Goal: Information Seeking & Learning: Find specific page/section

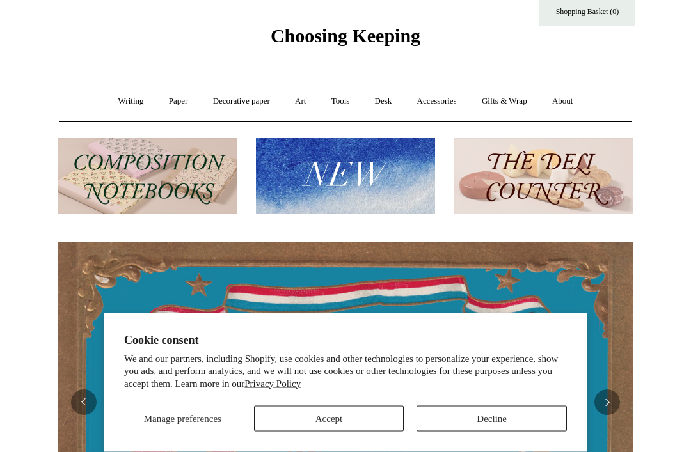
scroll to position [31, 0]
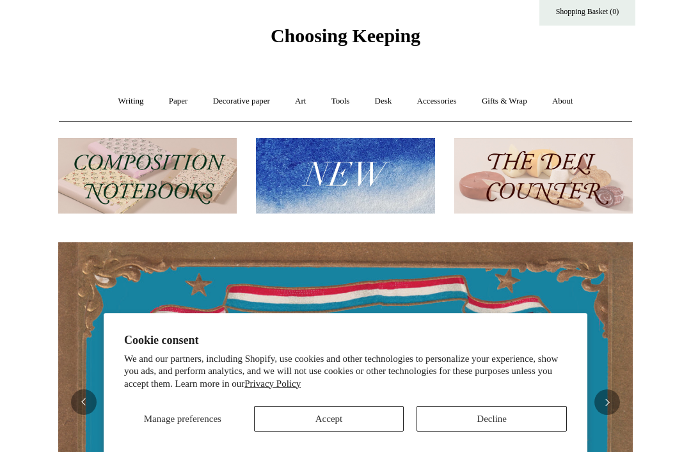
click at [506, 432] on button "Decline" at bounding box center [491, 419] width 150 height 26
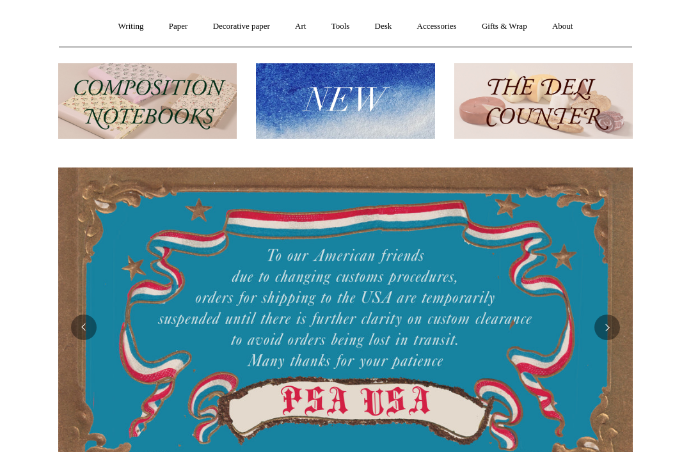
scroll to position [0, 0]
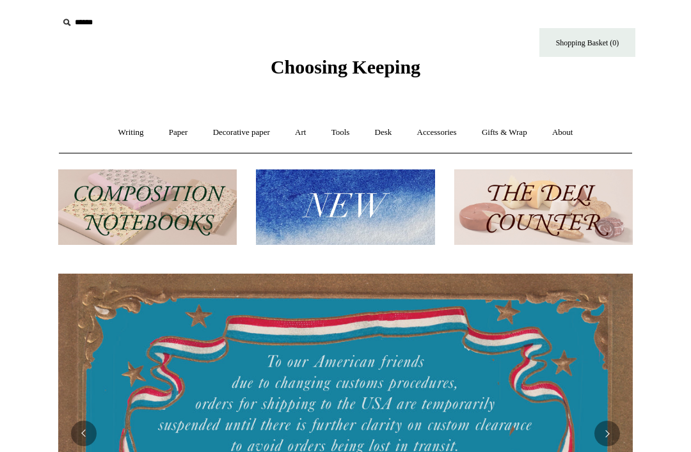
click at [129, 130] on link "Writing +" at bounding box center [131, 133] width 49 height 34
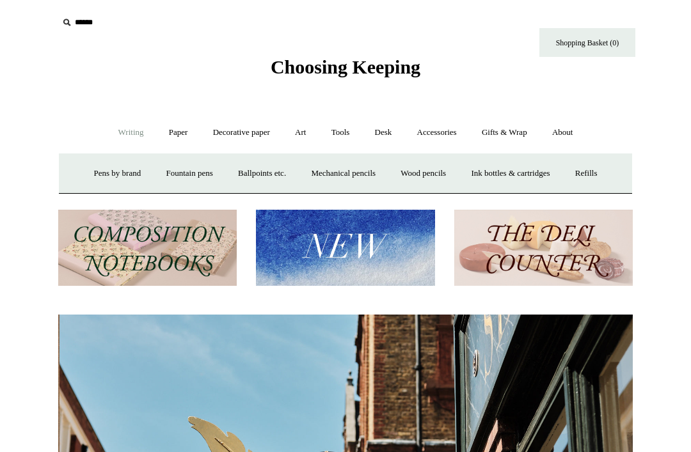
scroll to position [0, 574]
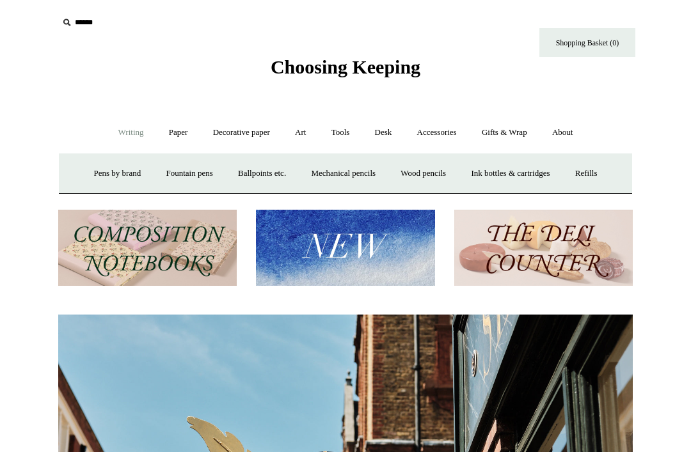
click at [169, 174] on link "Fountain pens +" at bounding box center [189, 174] width 70 height 34
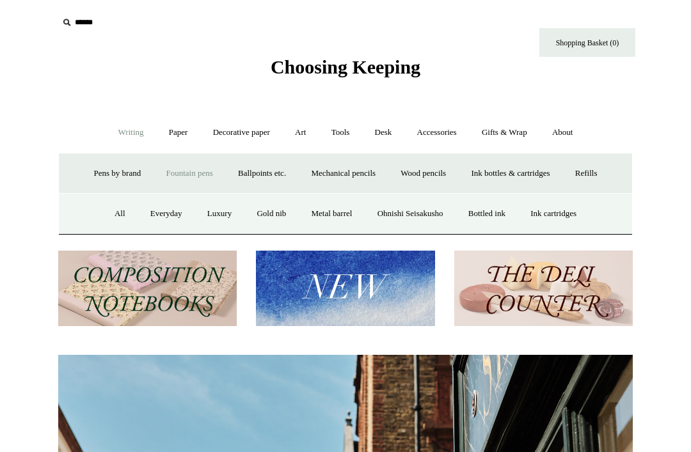
click at [146, 208] on link "Everyday" at bounding box center [166, 214] width 55 height 34
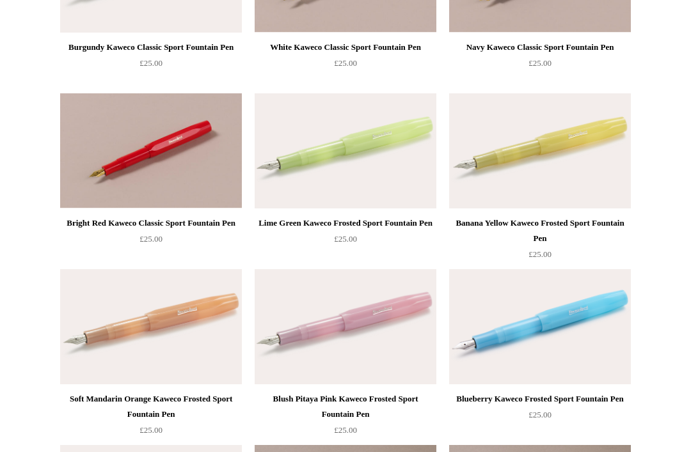
scroll to position [425, 0]
click at [110, 292] on img at bounding box center [151, 326] width 182 height 115
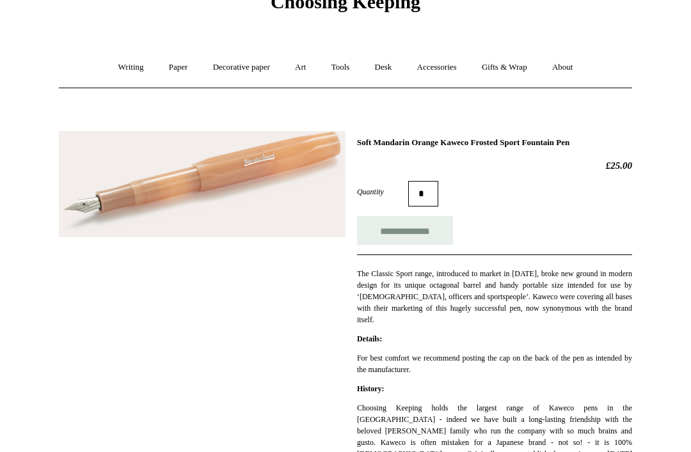
scroll to position [63, 0]
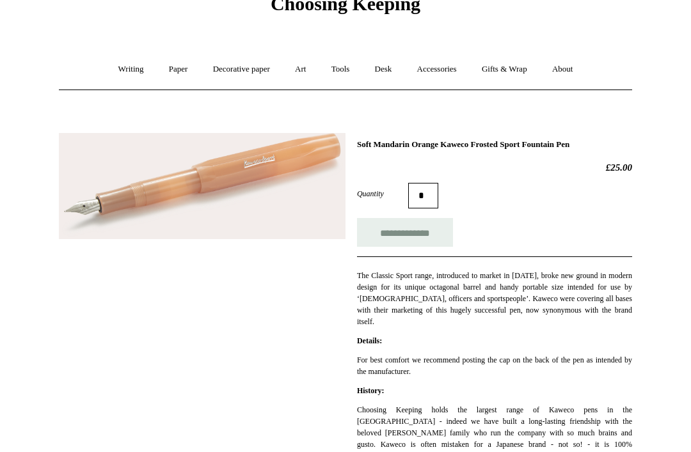
click at [166, 75] on link "Paper +" at bounding box center [178, 69] width 42 height 34
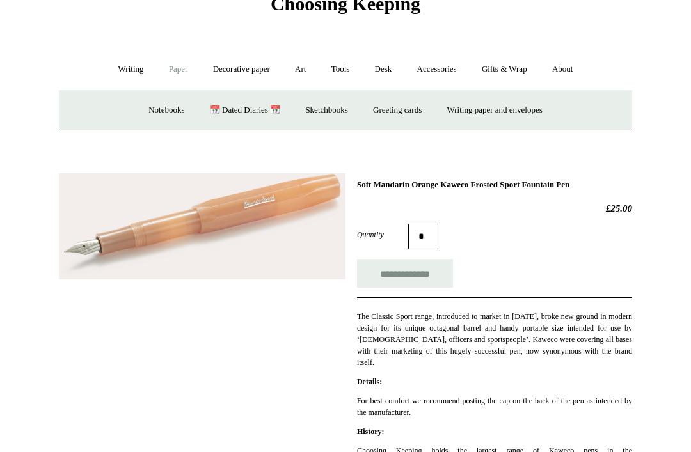
click at [216, 111] on link "📆 Dated Diaries 📆" at bounding box center [244, 110] width 93 height 34
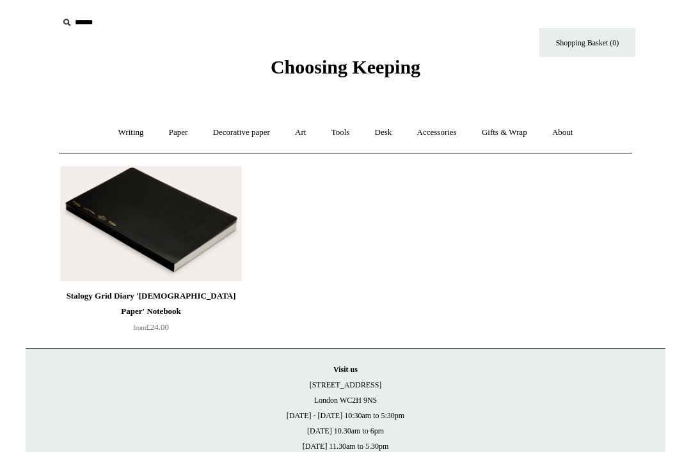
click at [168, 138] on link "Paper +" at bounding box center [178, 133] width 42 height 34
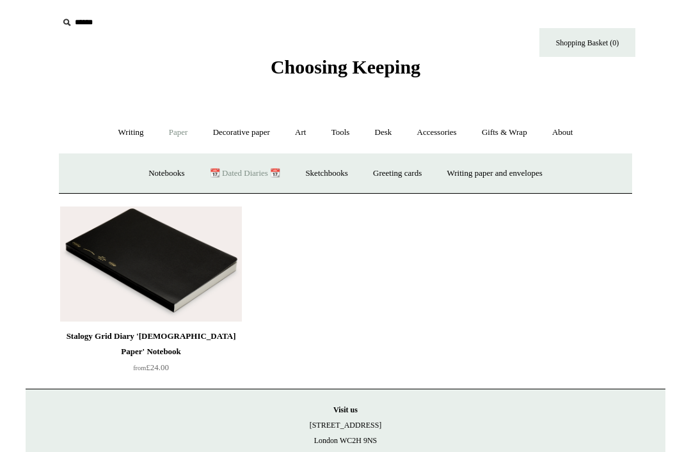
click at [149, 180] on link "Notebooks +" at bounding box center [166, 174] width 59 height 34
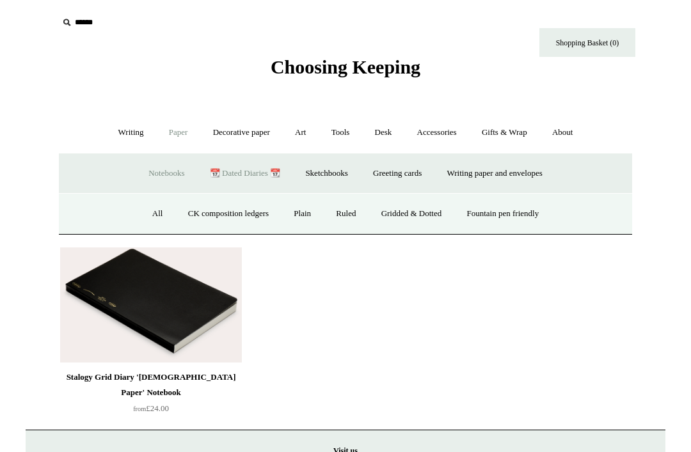
click at [148, 214] on link "All" at bounding box center [158, 214] width 34 height 34
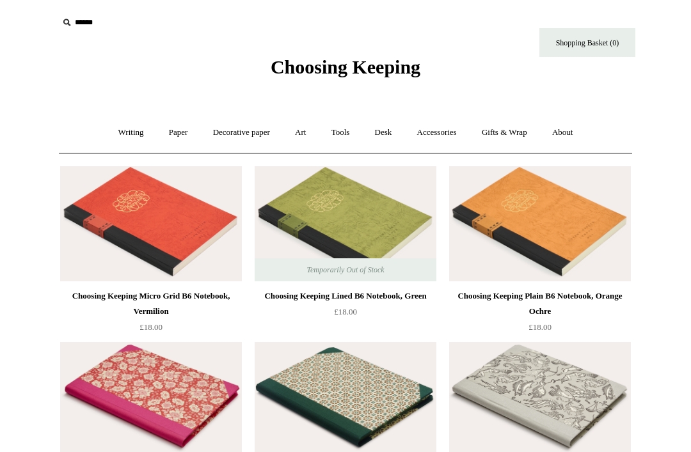
click at [173, 136] on link "Paper +" at bounding box center [178, 133] width 42 height 34
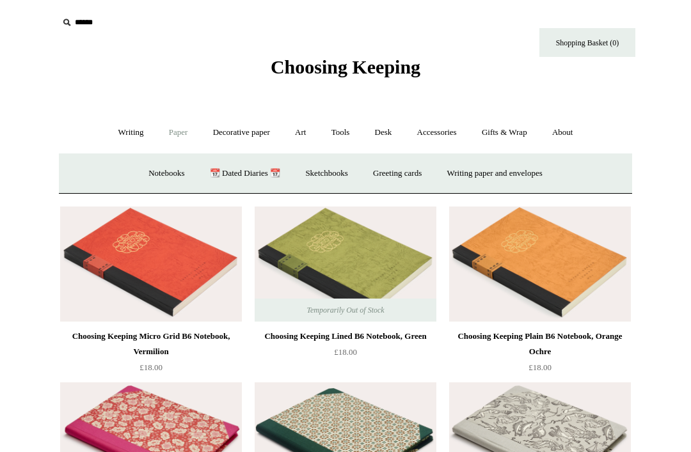
click at [154, 170] on link "Notebooks +" at bounding box center [166, 174] width 59 height 34
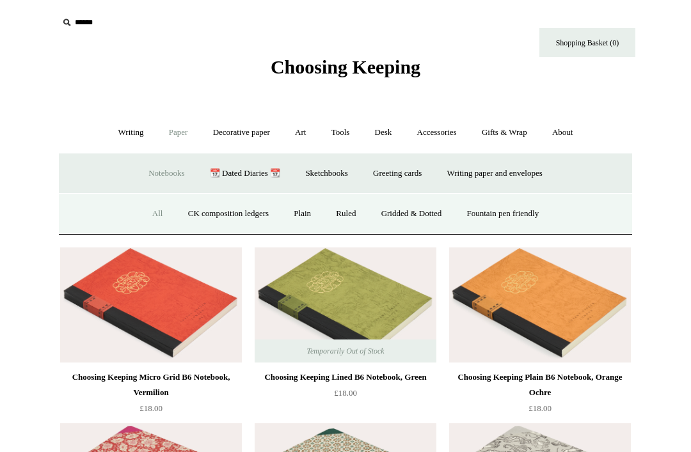
click at [477, 215] on link "Fountain pen friendly" at bounding box center [502, 214] width 95 height 34
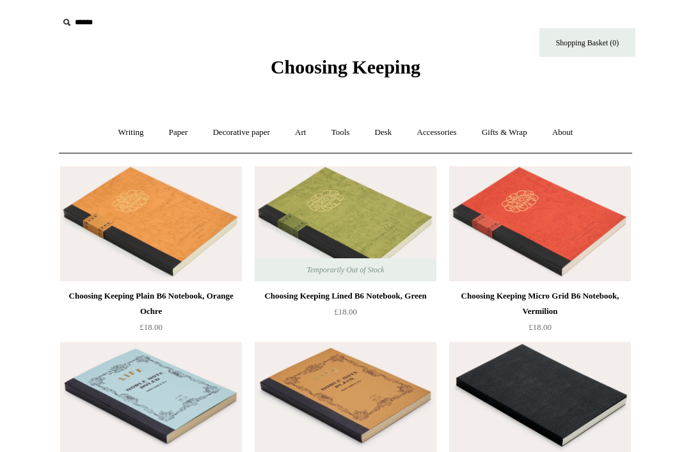
click at [171, 132] on link "Paper +" at bounding box center [178, 133] width 42 height 34
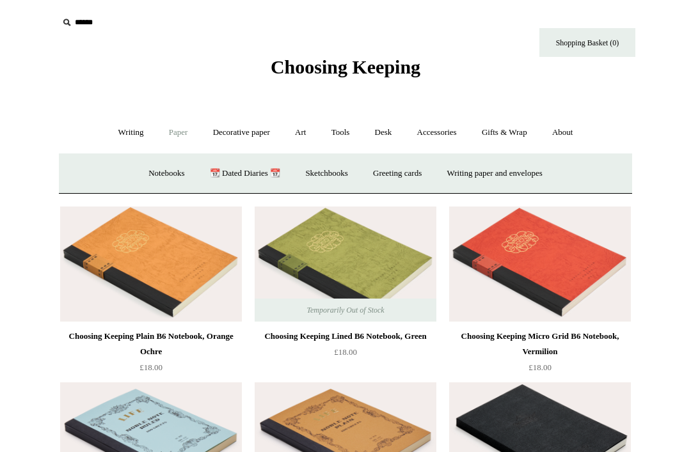
click at [222, 134] on link "Decorative paper +" at bounding box center [241, 133] width 80 height 34
click at [174, 134] on link "Paper +" at bounding box center [178, 133] width 42 height 34
click at [139, 175] on link "Notebooks +" at bounding box center [166, 174] width 59 height 34
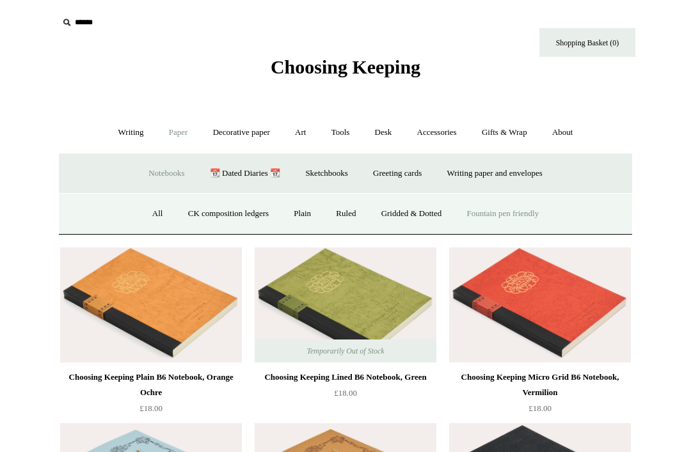
click at [341, 212] on link "Ruled" at bounding box center [345, 214] width 43 height 34
click at [298, 130] on link "Art +" at bounding box center [300, 133] width 34 height 34
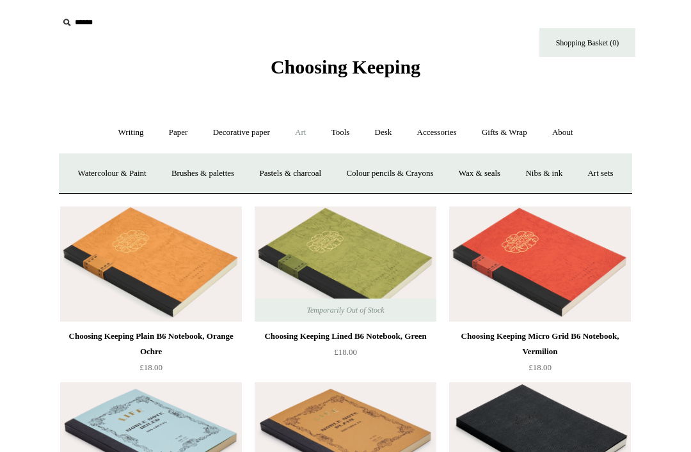
click at [239, 131] on link "Decorative paper +" at bounding box center [241, 133] width 80 height 34
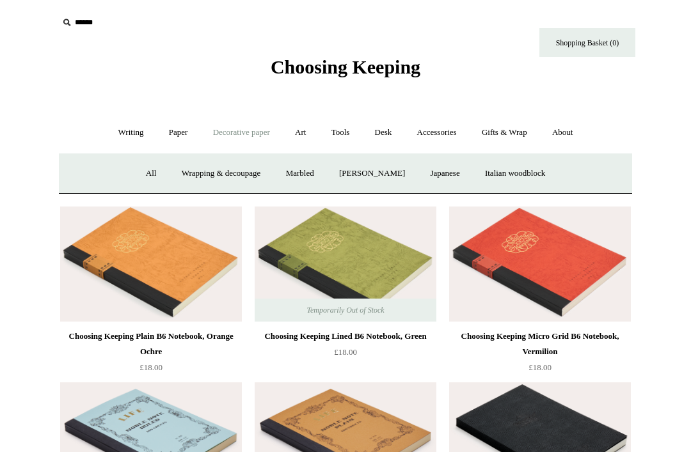
click at [386, 132] on link "Desk +" at bounding box center [383, 133] width 40 height 34
click at [331, 121] on link "Tools +" at bounding box center [341, 133] width 42 height 34
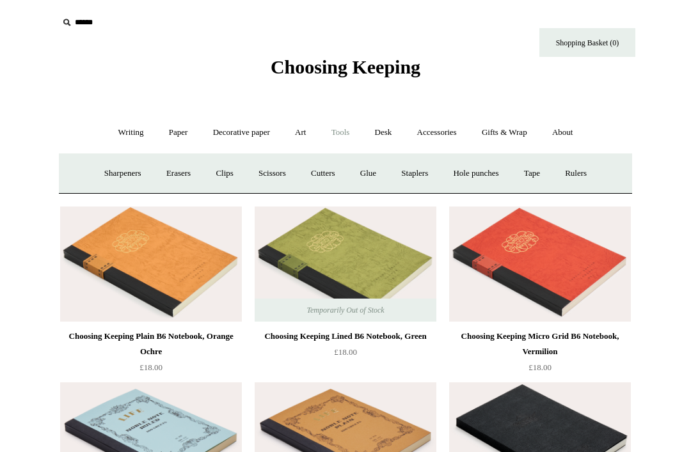
click at [412, 167] on link "Staplers +" at bounding box center [414, 174] width 50 height 34
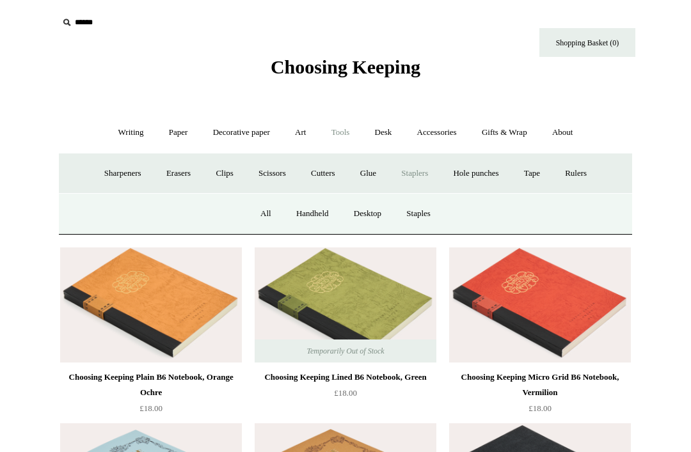
click at [492, 175] on link "Hole punches" at bounding box center [475, 174] width 68 height 34
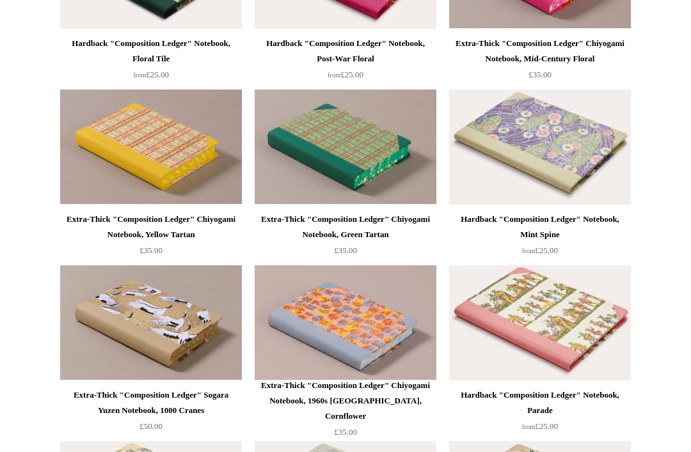
scroll to position [1248, 0]
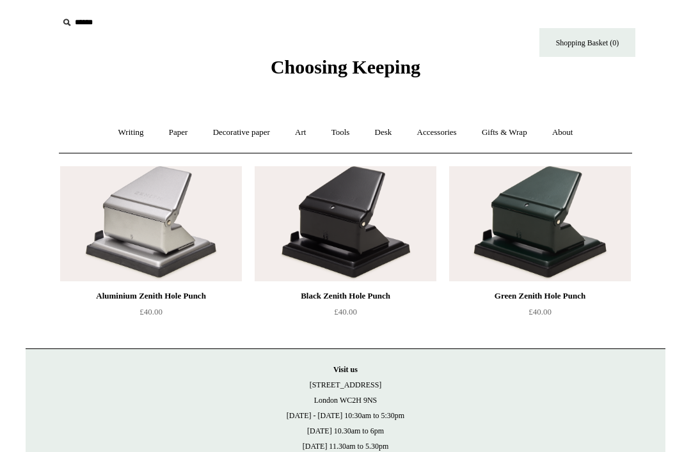
click at [313, 129] on link "Art +" at bounding box center [300, 133] width 34 height 34
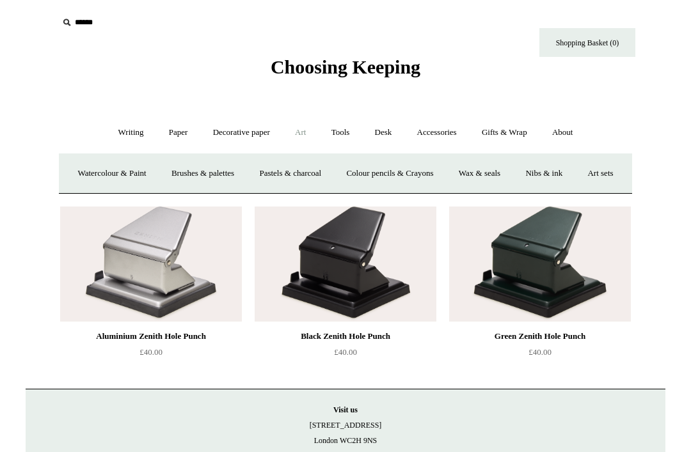
click at [344, 134] on link "Tools +" at bounding box center [341, 133] width 42 height 34
click at [542, 178] on link "Tape +" at bounding box center [531, 174] width 39 height 34
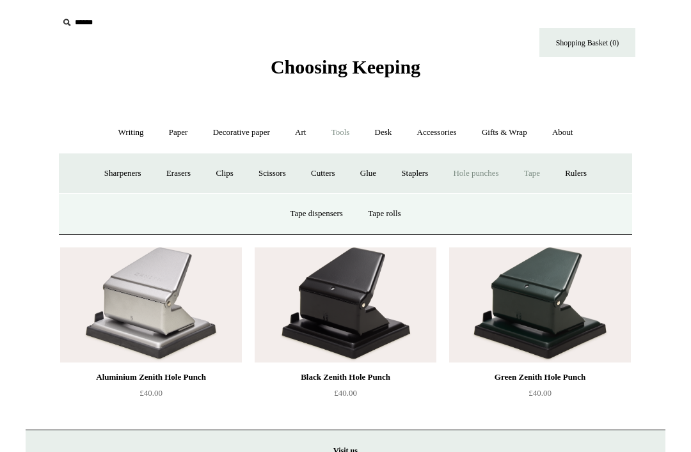
click at [378, 201] on link "Tape rolls" at bounding box center [384, 214] width 56 height 34
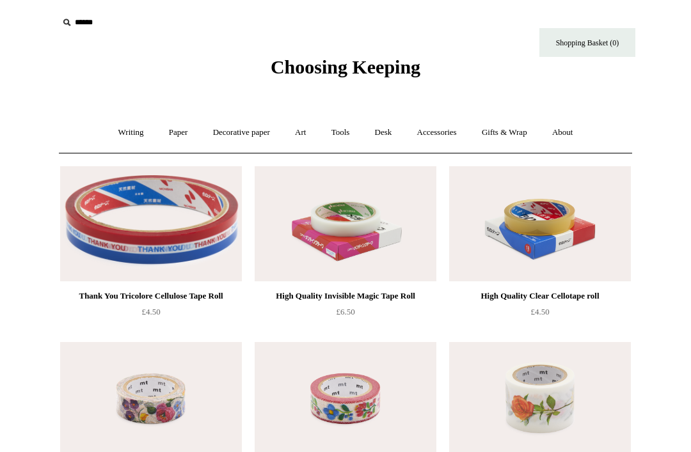
click at [453, 125] on link "Accessories +" at bounding box center [436, 133] width 63 height 34
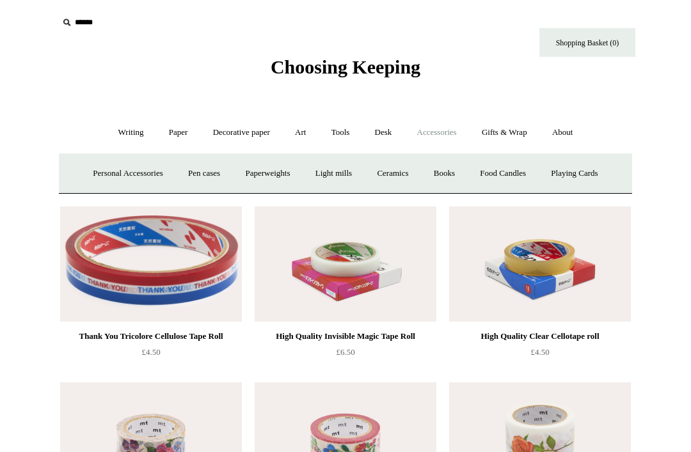
click at [386, 129] on link "Desk +" at bounding box center [383, 133] width 40 height 34
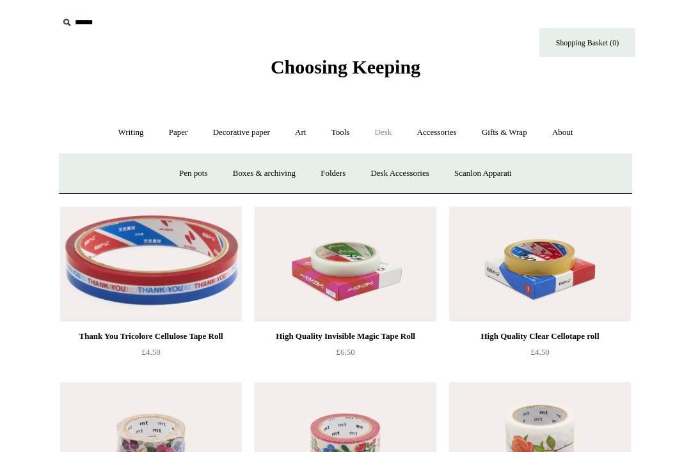
click at [185, 161] on link "Pen pots" at bounding box center [193, 174] width 51 height 34
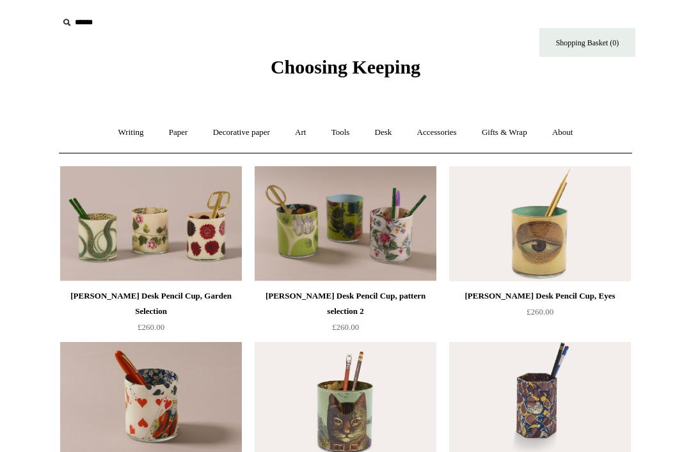
click at [385, 125] on link "Desk +" at bounding box center [383, 133] width 40 height 34
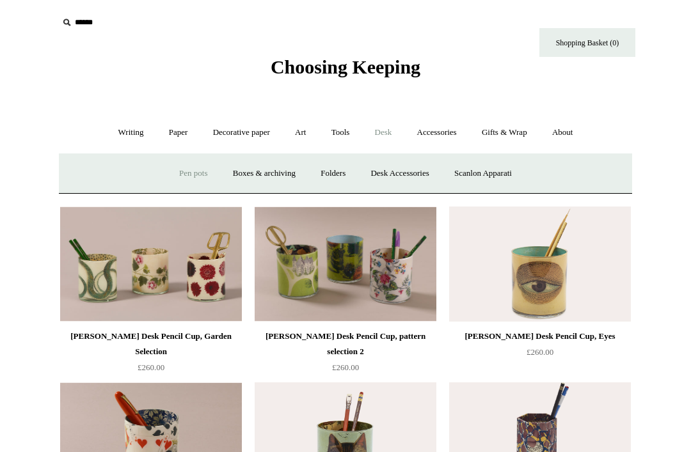
click at [419, 168] on link "Desk Accessories" at bounding box center [399, 174] width 81 height 34
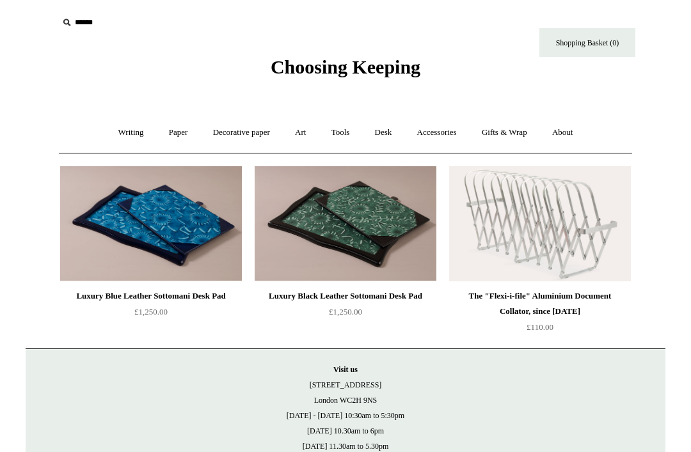
click at [388, 130] on link "Desk +" at bounding box center [383, 133] width 40 height 34
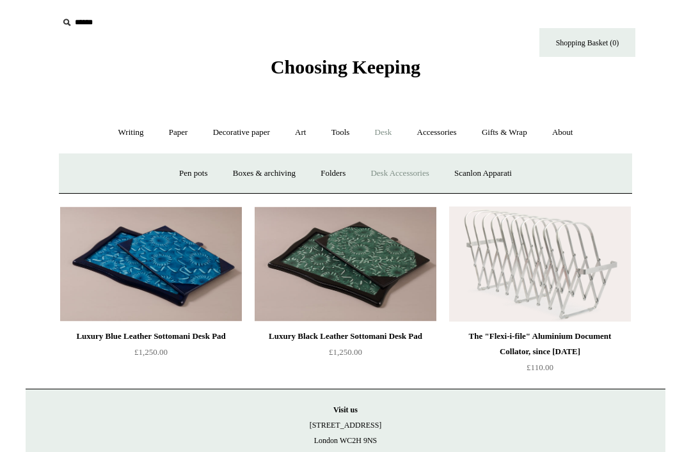
click at [271, 170] on link "Boxes & archiving" at bounding box center [264, 174] width 86 height 34
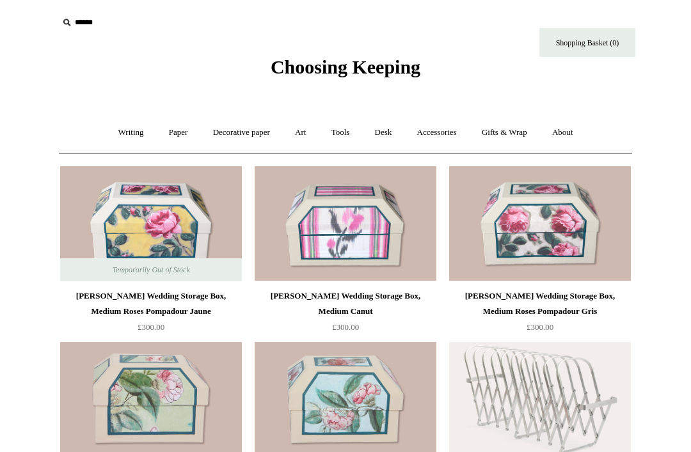
click at [384, 131] on link "Desk +" at bounding box center [383, 133] width 40 height 34
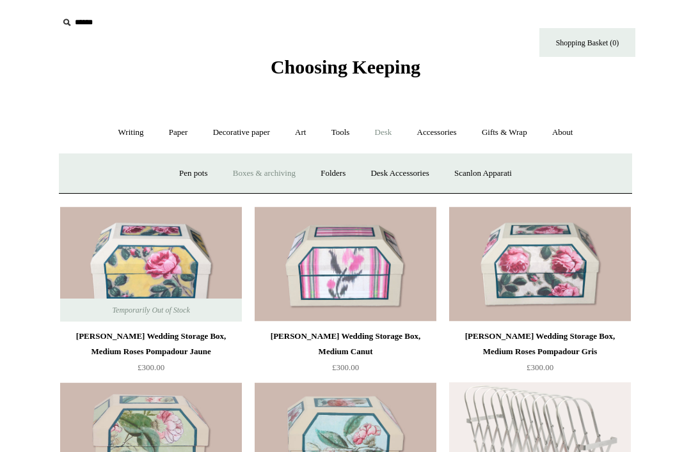
click at [330, 169] on link "Folders" at bounding box center [333, 174] width 48 height 34
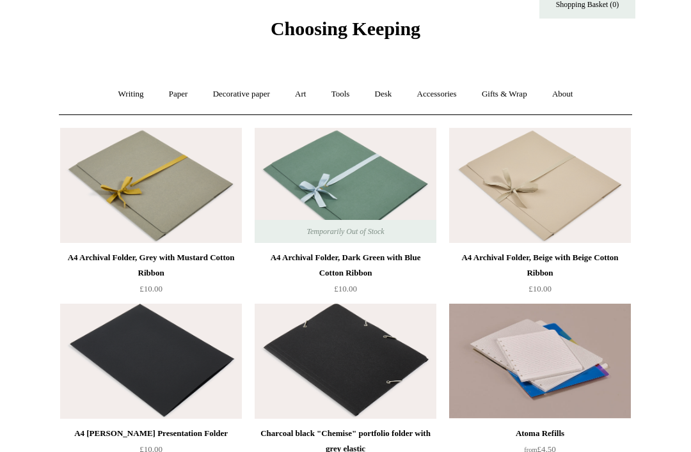
scroll to position [39, 0]
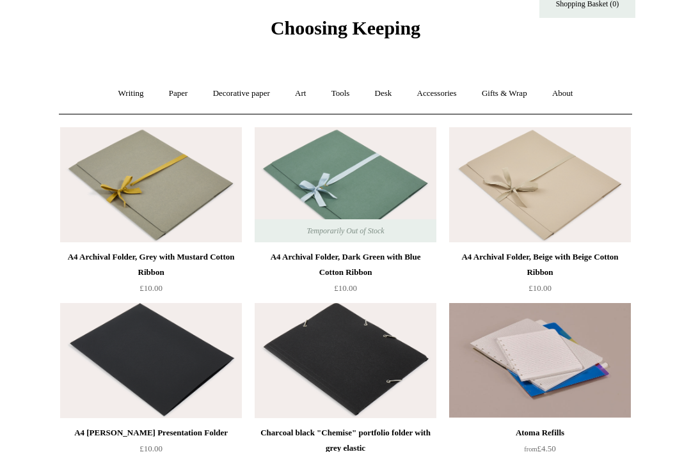
click at [390, 92] on link "Desk +" at bounding box center [383, 94] width 40 height 34
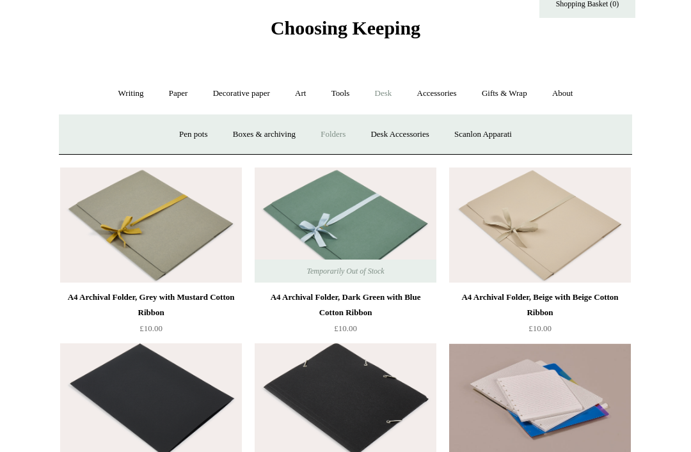
click at [521, 136] on link "Scanlon Apparati" at bounding box center [483, 135] width 81 height 34
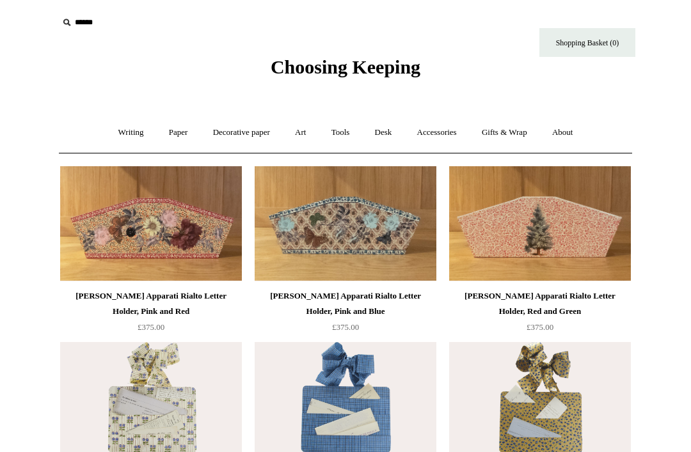
click at [251, 130] on link "Decorative paper +" at bounding box center [241, 133] width 80 height 34
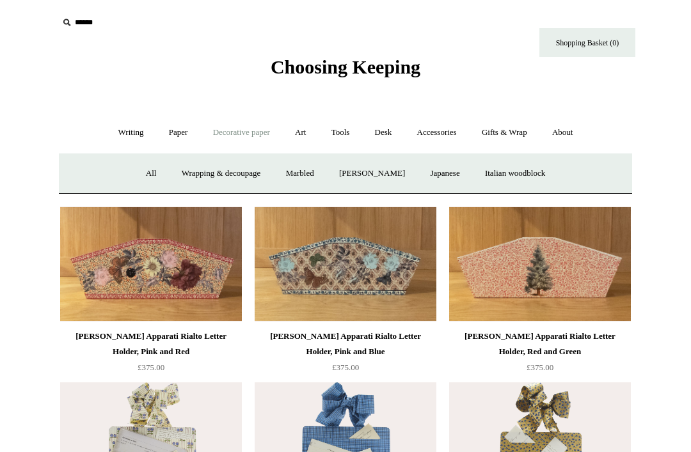
click at [457, 132] on link "Accessories +" at bounding box center [436, 133] width 63 height 34
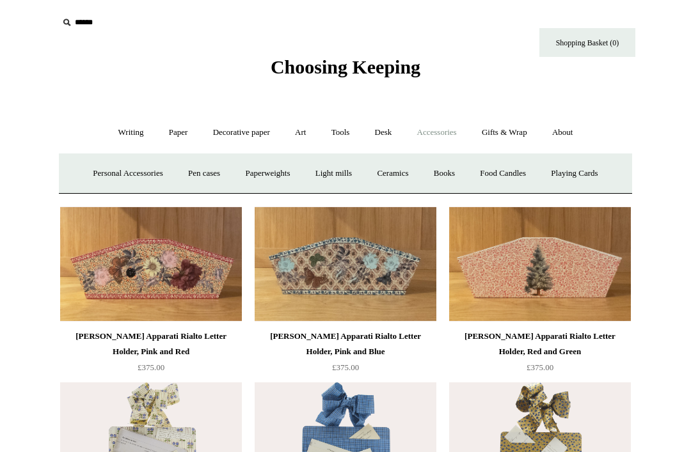
click at [136, 173] on link "Personal Accessories +" at bounding box center [127, 174] width 93 height 34
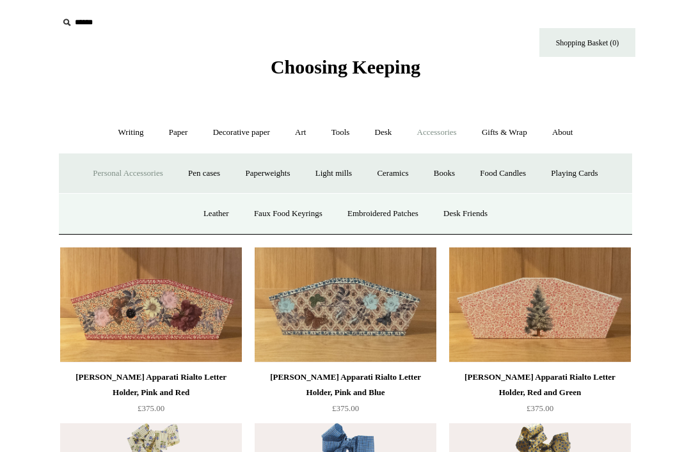
click at [218, 178] on link "Pen cases" at bounding box center [203, 174] width 55 height 34
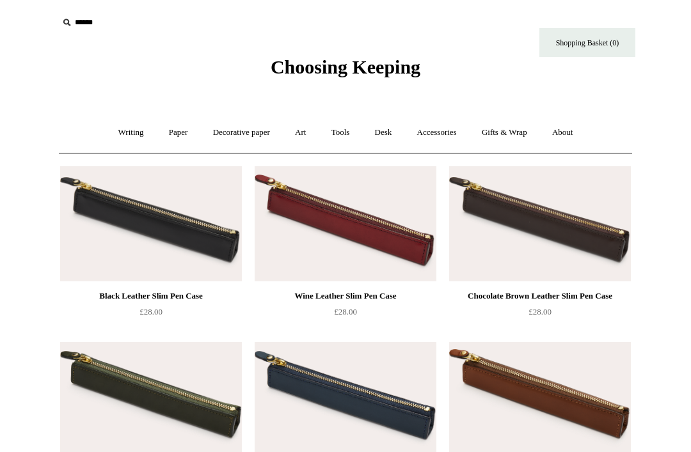
click at [457, 131] on link "Accessories +" at bounding box center [436, 133] width 63 height 34
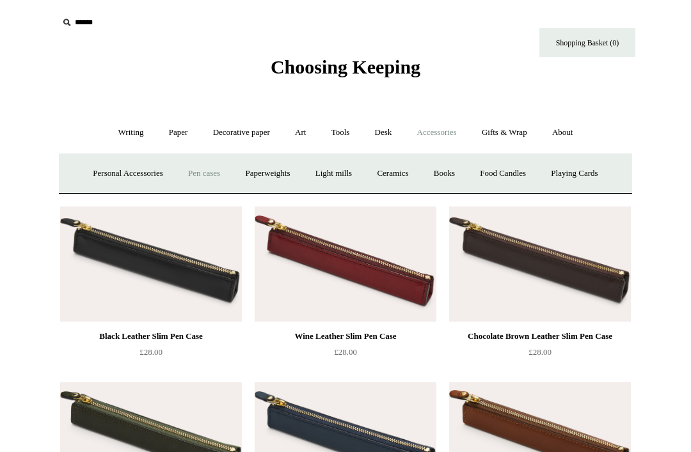
click at [153, 164] on link "Personal Accessories +" at bounding box center [127, 174] width 93 height 34
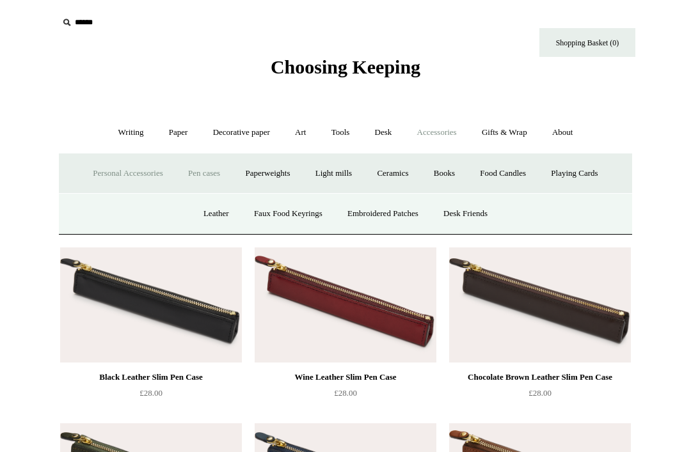
click at [409, 209] on link "Embroidered Patches" at bounding box center [383, 214] width 94 height 34
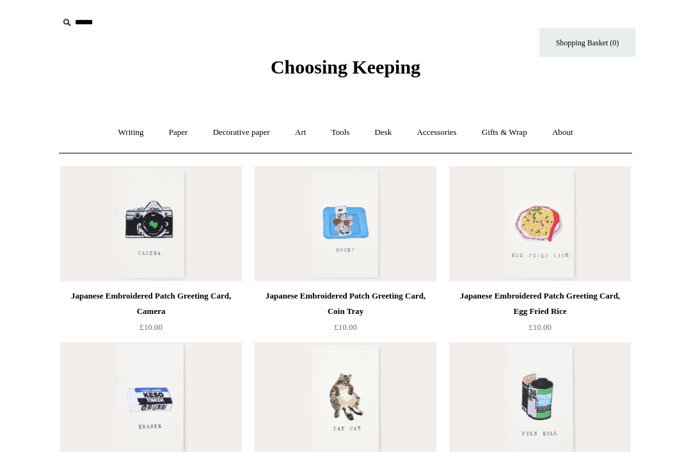
click at [451, 132] on link "Accessories +" at bounding box center [436, 133] width 63 height 34
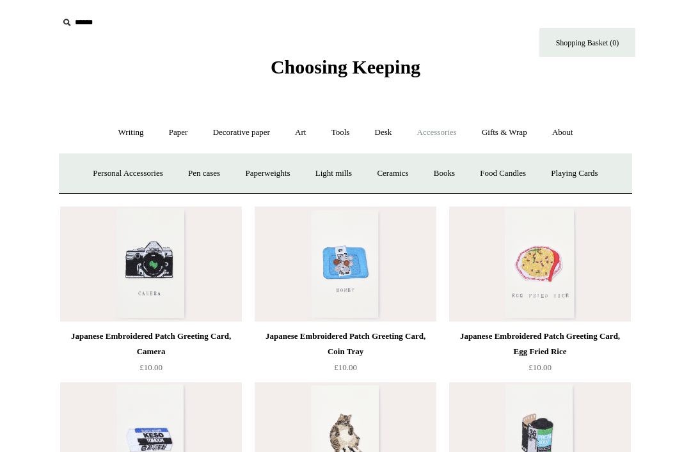
click at [343, 169] on link "Light mills" at bounding box center [333, 174] width 59 height 34
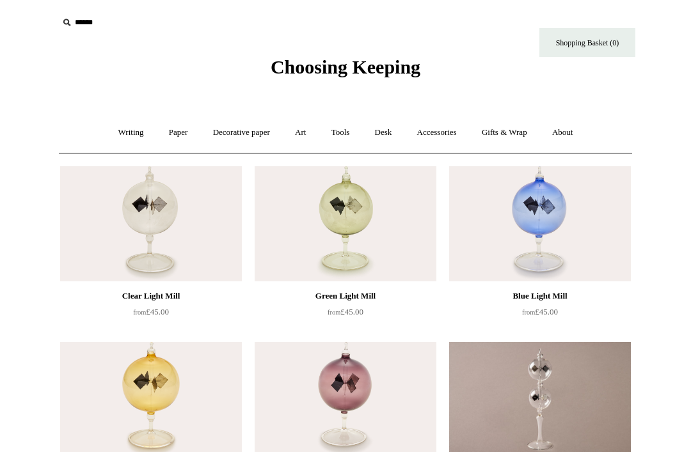
click at [443, 127] on link "Accessories +" at bounding box center [436, 133] width 63 height 34
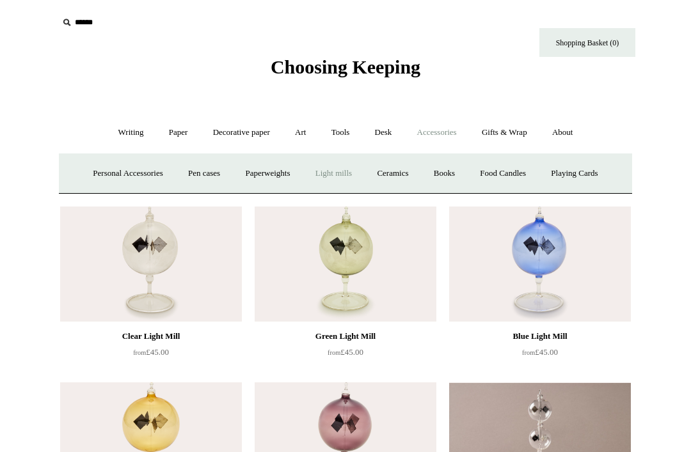
click at [272, 171] on link "Paperweights +" at bounding box center [267, 174] width 68 height 34
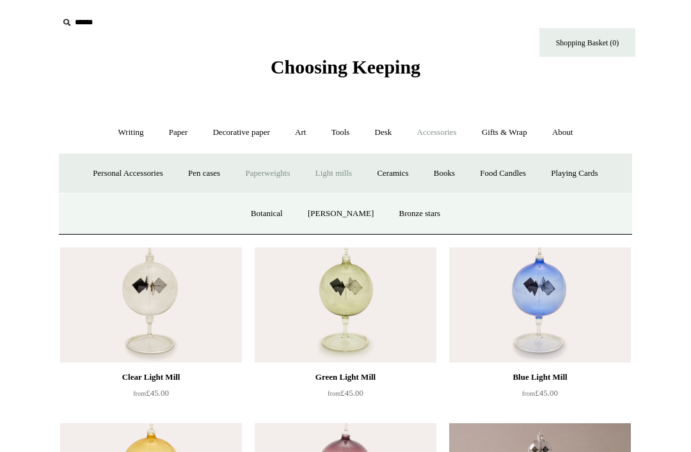
click at [290, 205] on link "Botanical" at bounding box center [266, 214] width 55 height 34
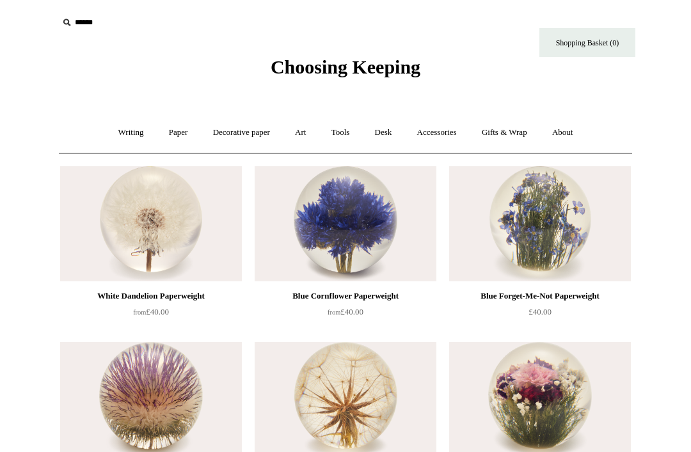
click at [451, 129] on link "Accessories +" at bounding box center [436, 133] width 63 height 34
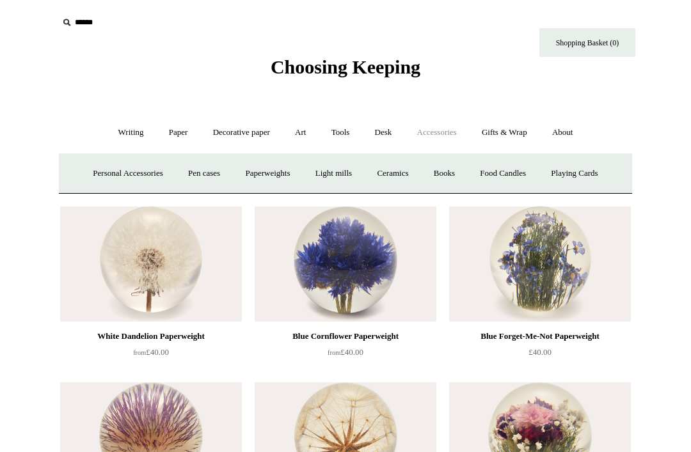
click at [402, 168] on link "Ceramics +" at bounding box center [392, 174] width 54 height 34
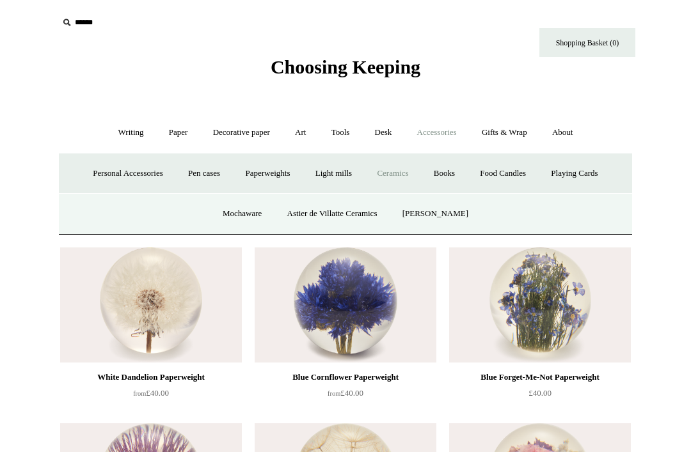
click at [251, 200] on link "Mochaware" at bounding box center [242, 214] width 62 height 34
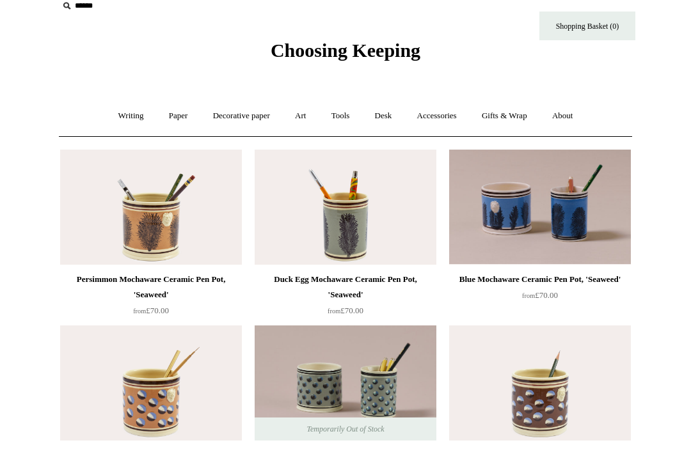
scroll to position [19, 0]
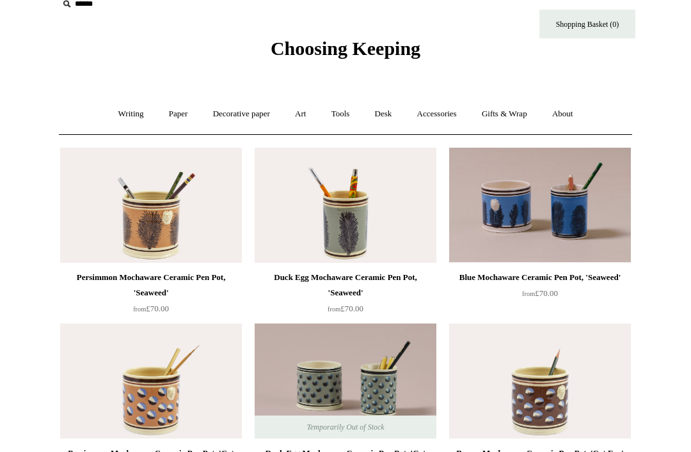
click at [468, 110] on link "Accessories +" at bounding box center [436, 114] width 63 height 34
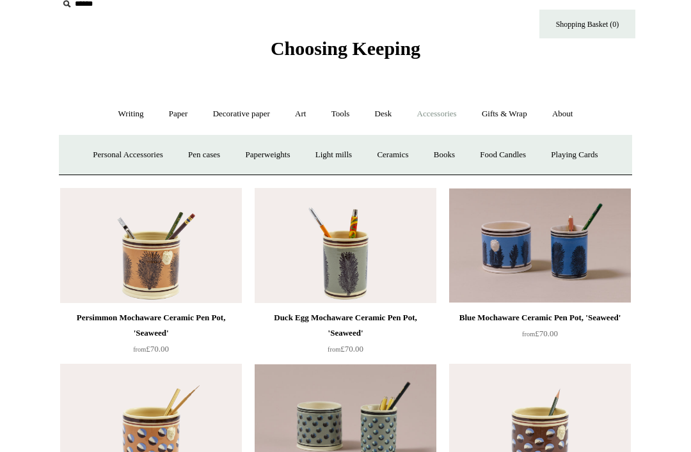
click at [455, 145] on link "Books" at bounding box center [444, 155] width 44 height 34
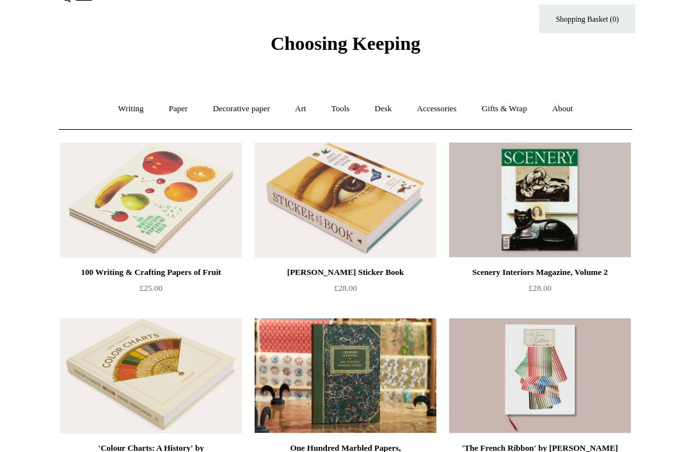
scroll to position [26, 0]
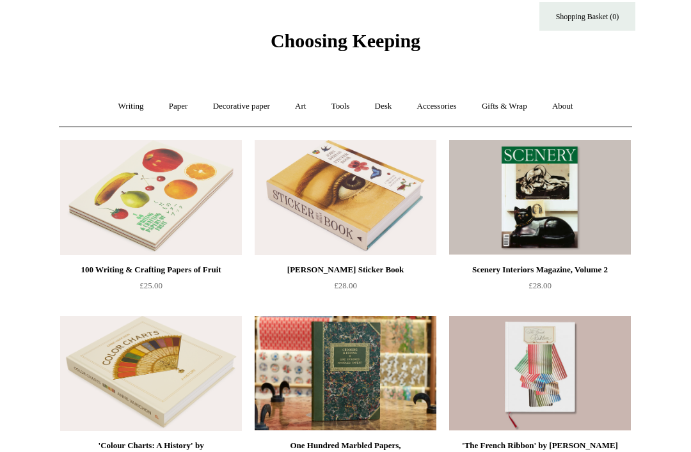
click at [519, 102] on link "Gifts & Wrap +" at bounding box center [504, 107] width 68 height 34
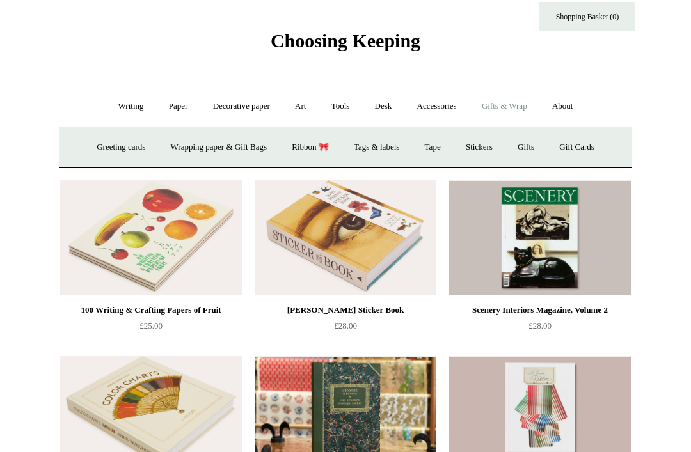
click at [459, 104] on link "Accessories +" at bounding box center [436, 107] width 63 height 34
click at [529, 147] on link "Food Candles" at bounding box center [502, 147] width 69 height 34
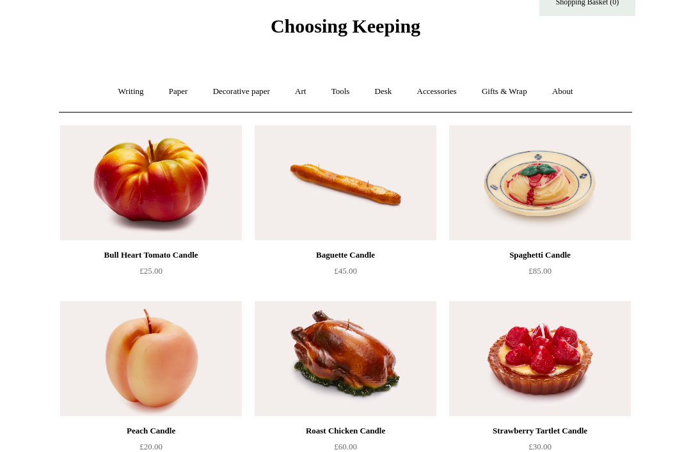
scroll to position [41, 0]
click at [460, 95] on link "Accessories +" at bounding box center [436, 92] width 63 height 34
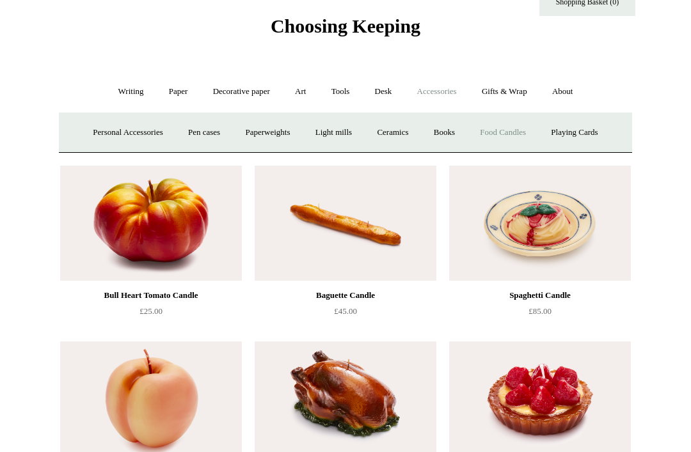
click at [605, 134] on link "Playing Cards" at bounding box center [574, 133] width 70 height 34
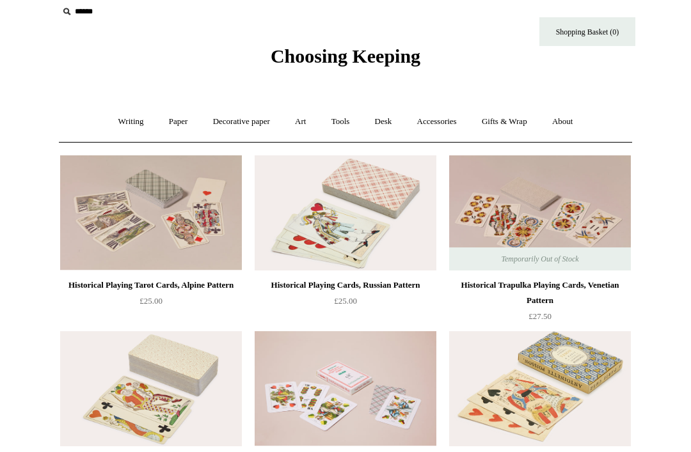
scroll to position [12, 0]
click at [453, 119] on link "Accessories +" at bounding box center [436, 121] width 63 height 34
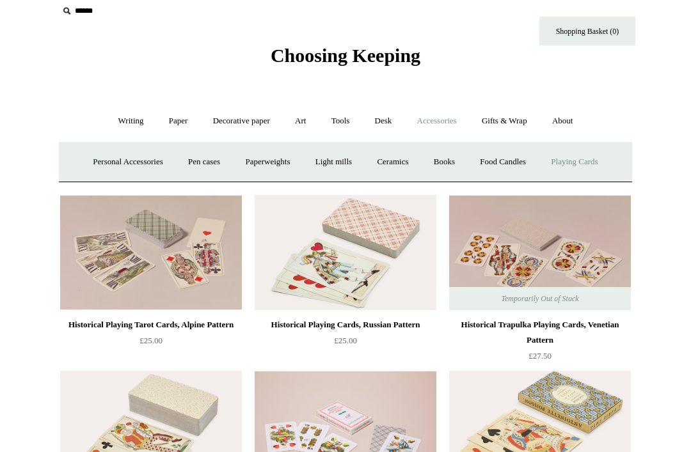
click at [521, 120] on link "Gifts & Wrap +" at bounding box center [504, 121] width 68 height 34
click at [129, 146] on link "Greeting cards +" at bounding box center [121, 162] width 72 height 34
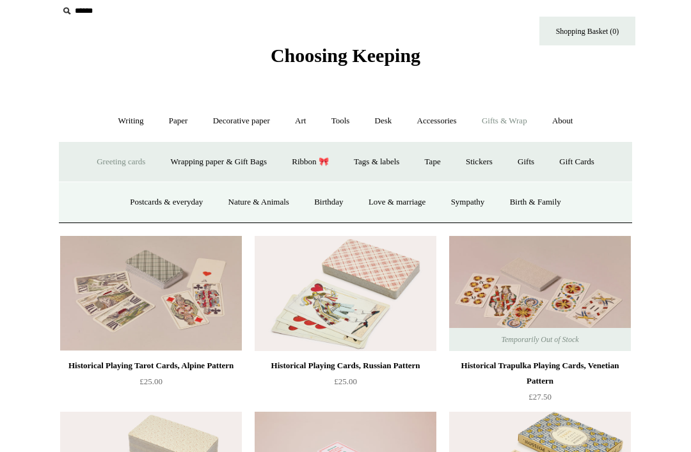
click at [330, 187] on link "Birthday" at bounding box center [328, 202] width 52 height 34
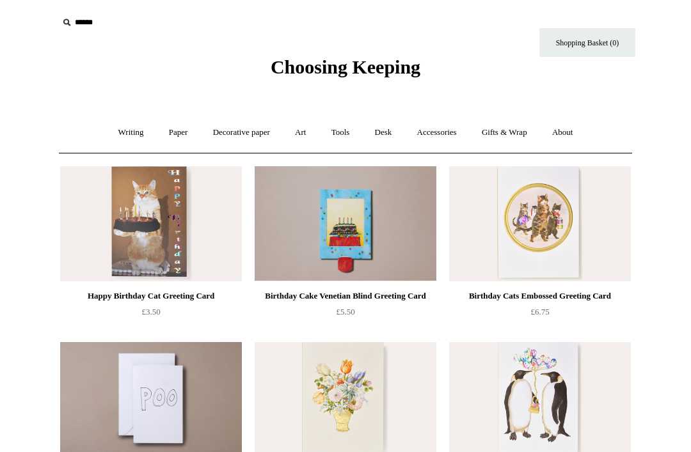
click at [515, 130] on link "Gifts & Wrap +" at bounding box center [504, 133] width 68 height 34
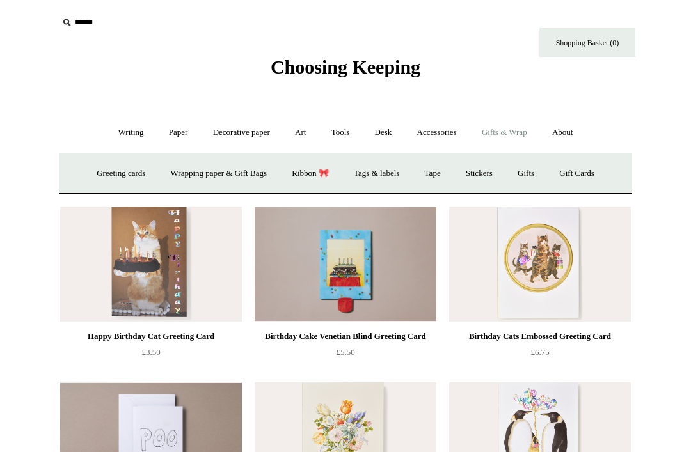
click at [121, 168] on link "Greeting cards +" at bounding box center [121, 174] width 72 height 34
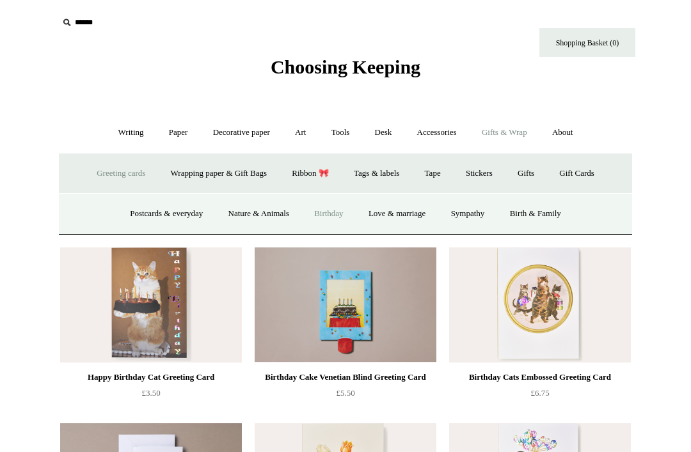
click at [176, 215] on link "Postcards & everyday" at bounding box center [166, 214] width 96 height 34
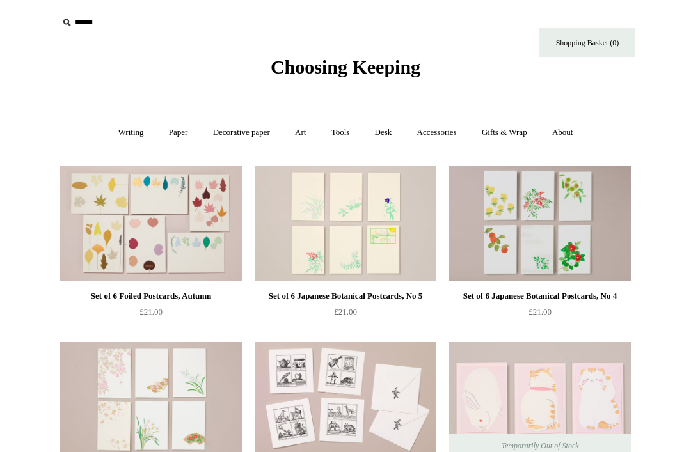
click at [513, 133] on link "Gifts & Wrap +" at bounding box center [504, 133] width 68 height 34
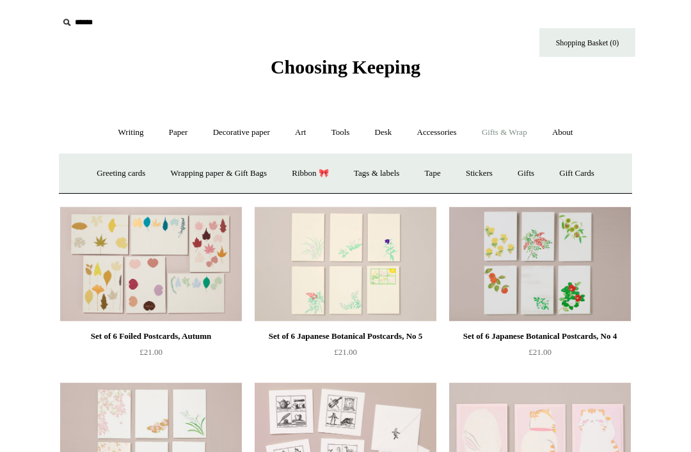
click at [299, 171] on link "Ribbon 🎀" at bounding box center [310, 174] width 60 height 34
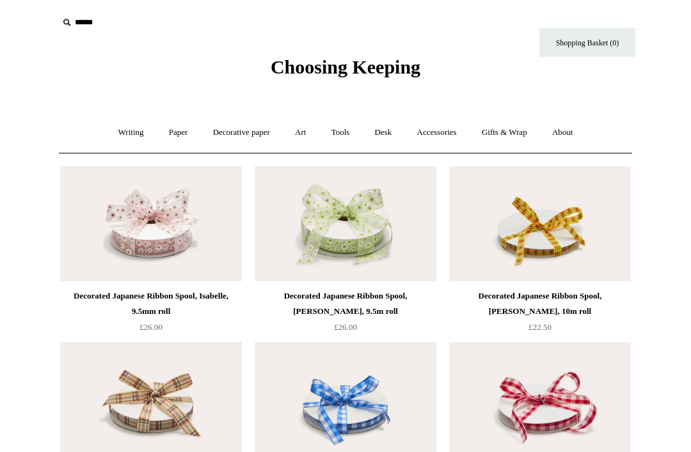
click at [531, 133] on link "Gifts & Wrap +" at bounding box center [504, 133] width 68 height 34
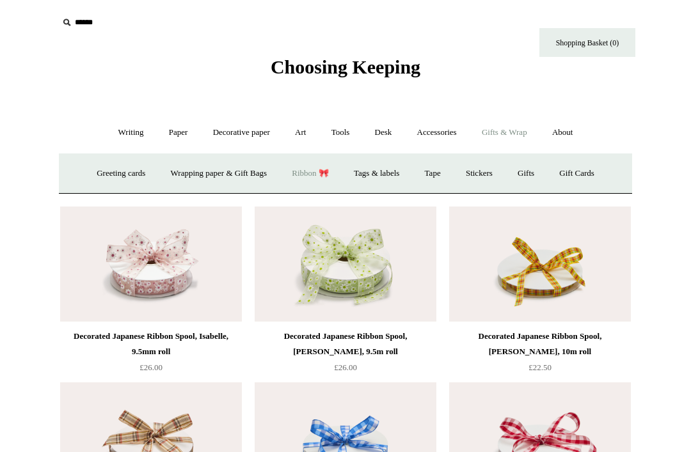
click at [444, 169] on link "Tape" at bounding box center [432, 174] width 39 height 34
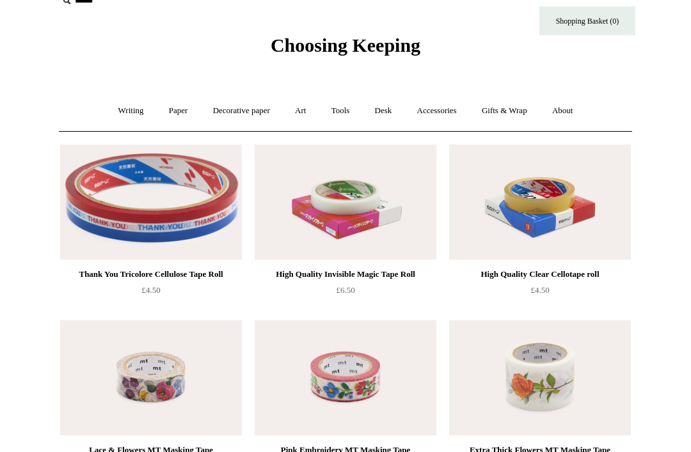
scroll to position [23, 0]
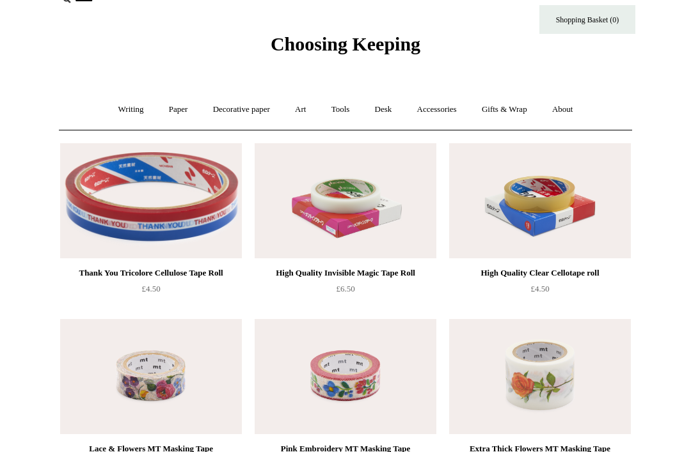
click at [460, 107] on link "Accessories +" at bounding box center [436, 110] width 63 height 34
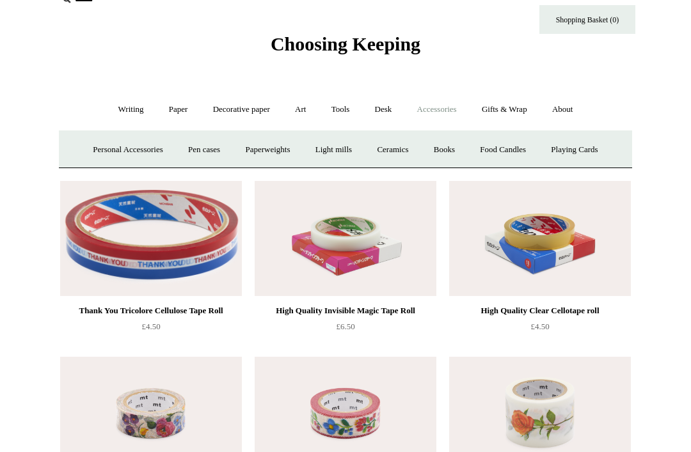
click at [522, 100] on link "Gifts & Wrap +" at bounding box center [504, 110] width 68 height 34
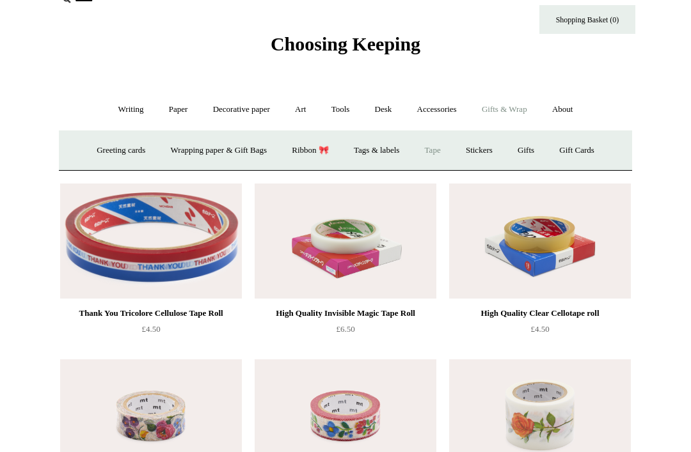
click at [391, 140] on link "Tags & labels" at bounding box center [376, 151] width 68 height 34
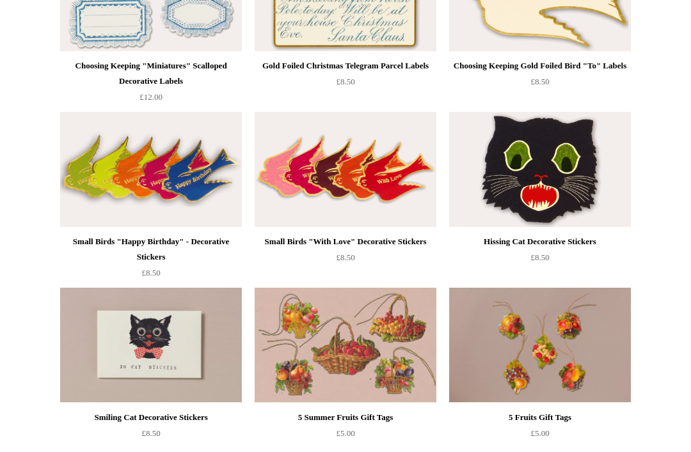
scroll to position [406, 0]
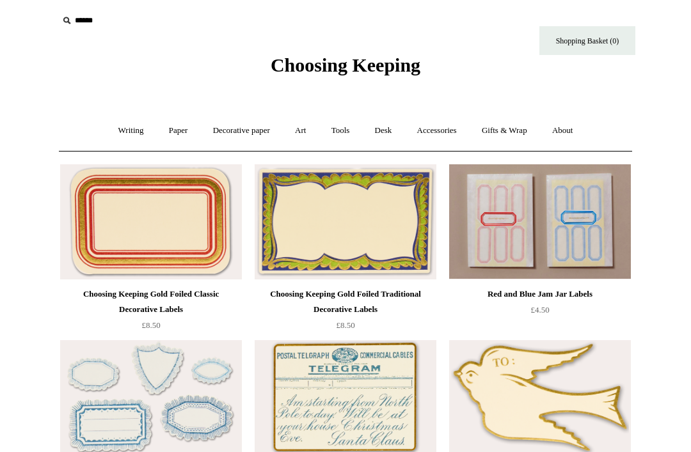
click at [530, 129] on link "Gifts & Wrap +" at bounding box center [504, 131] width 68 height 34
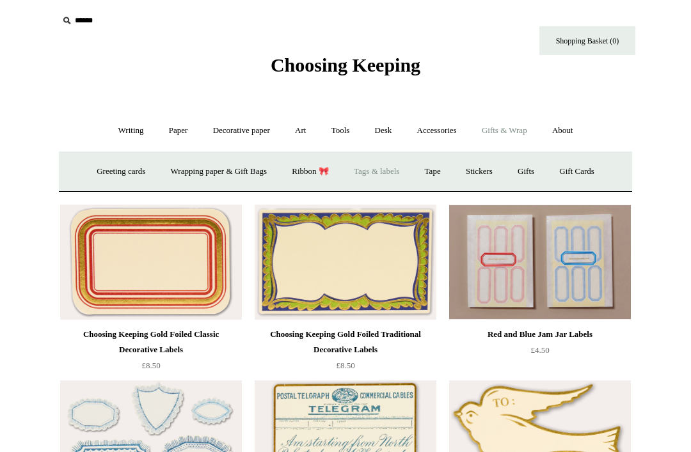
click at [497, 163] on link "Stickers" at bounding box center [479, 172] width 50 height 34
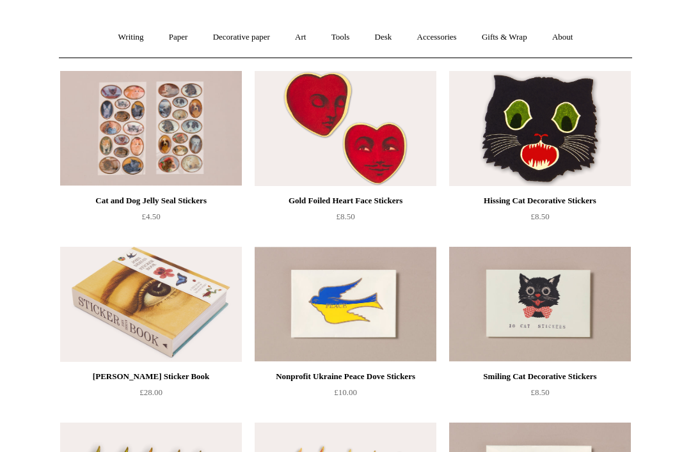
scroll to position [38, 0]
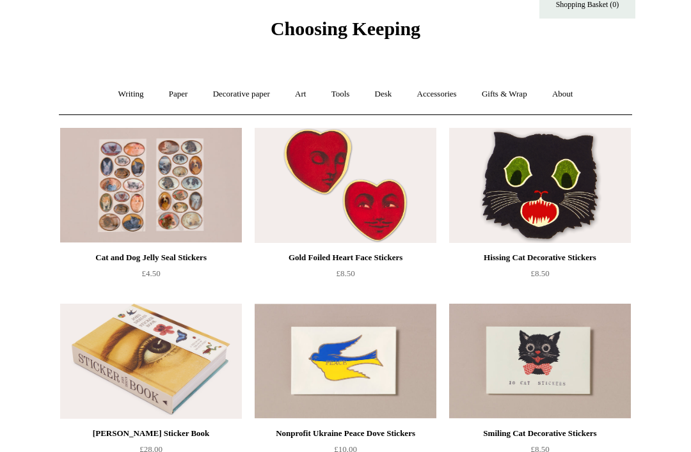
click at [519, 93] on link "Gifts & Wrap +" at bounding box center [504, 94] width 68 height 34
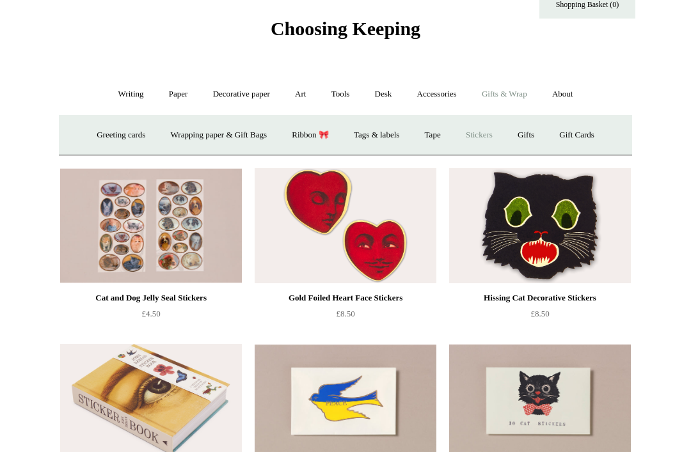
click at [539, 130] on link "Gifts +" at bounding box center [526, 135] width 40 height 34
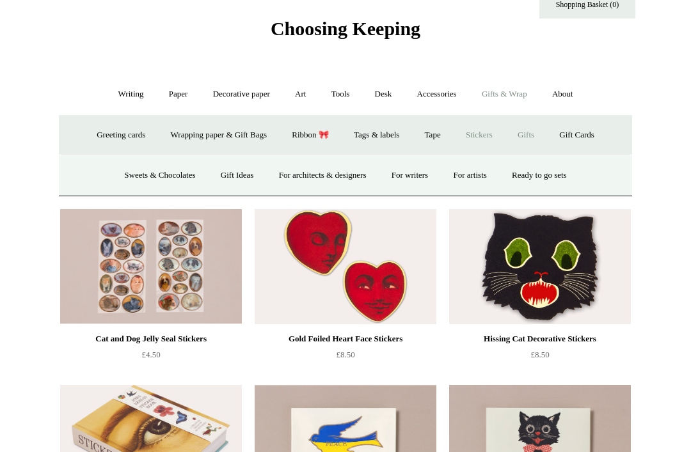
click at [419, 164] on link "For writers" at bounding box center [409, 176] width 59 height 34
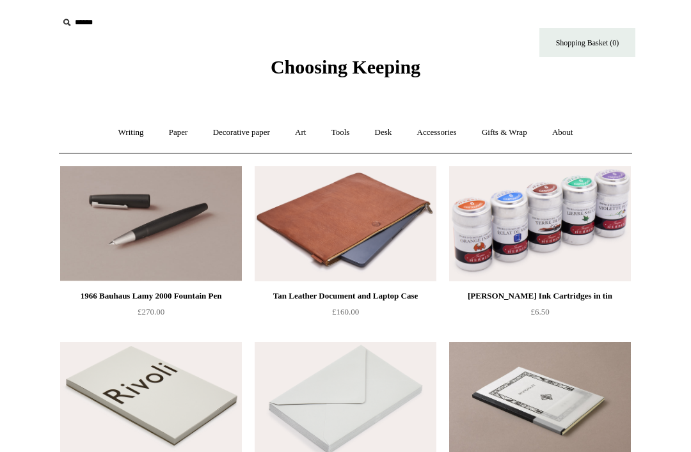
click at [537, 130] on link "Gifts & Wrap +" at bounding box center [504, 133] width 68 height 34
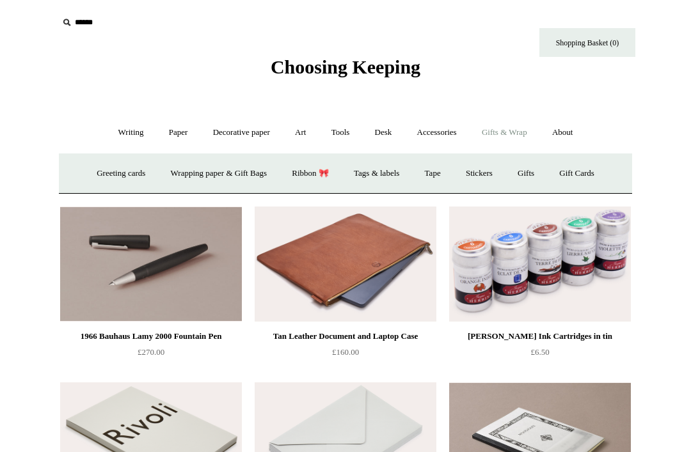
click at [593, 174] on link "Gift Cards" at bounding box center [576, 174] width 58 height 34
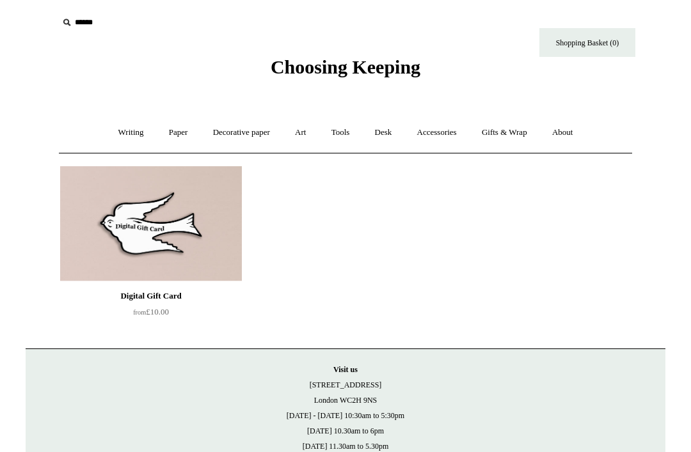
click at [534, 132] on link "Gifts & Wrap +" at bounding box center [504, 133] width 68 height 34
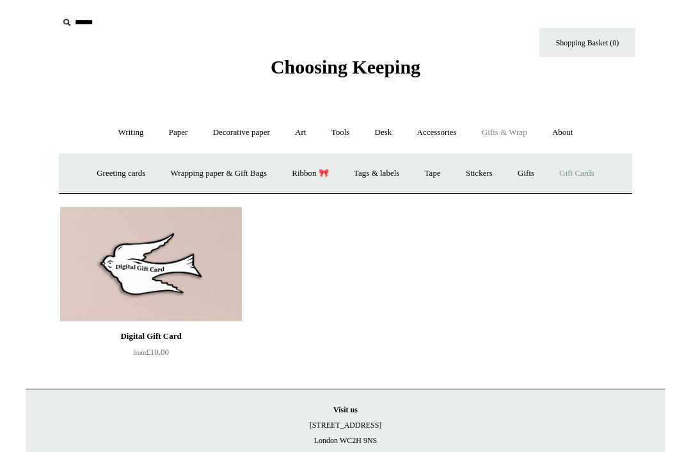
click at [538, 171] on link "Gifts +" at bounding box center [526, 174] width 40 height 34
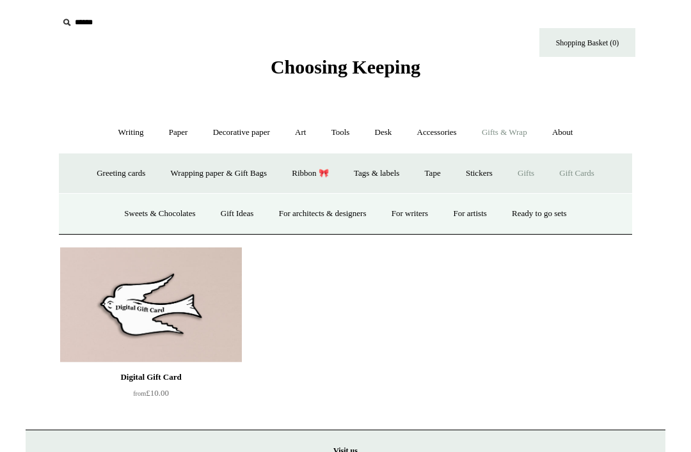
click at [578, 213] on link "Ready to go sets" at bounding box center [539, 214] width 78 height 34
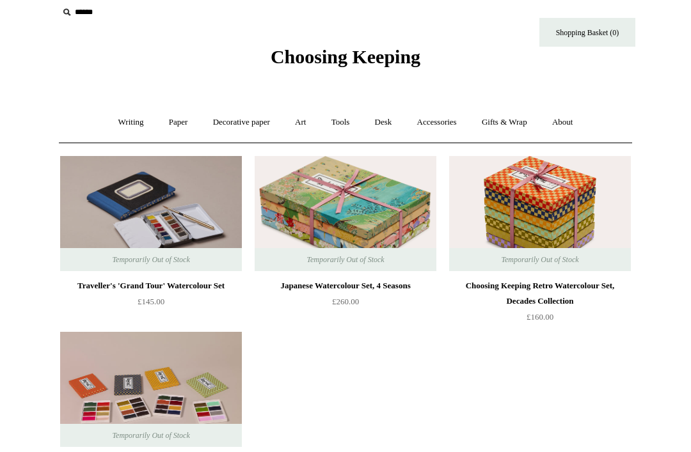
scroll to position [6, 0]
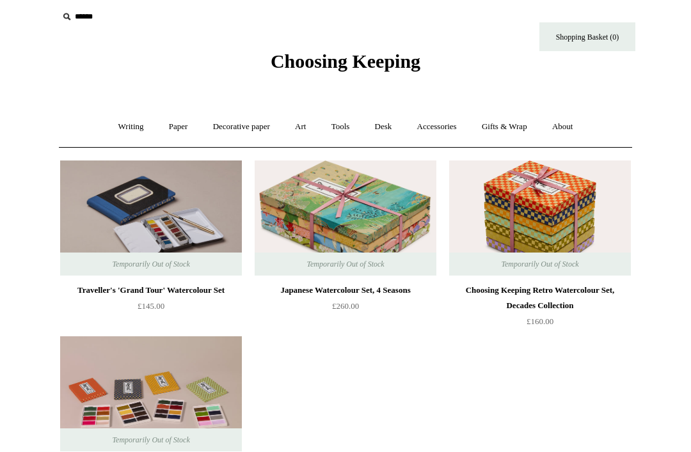
click at [221, 122] on link "Decorative paper +" at bounding box center [241, 127] width 80 height 34
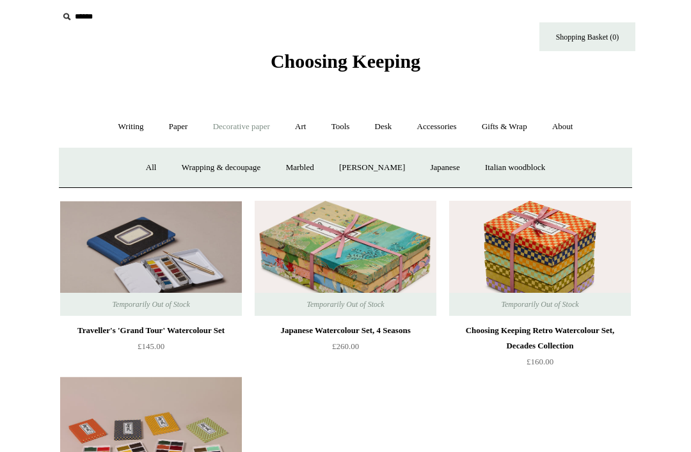
click at [191, 165] on link "Wrapping & decoupage" at bounding box center [221, 168] width 102 height 34
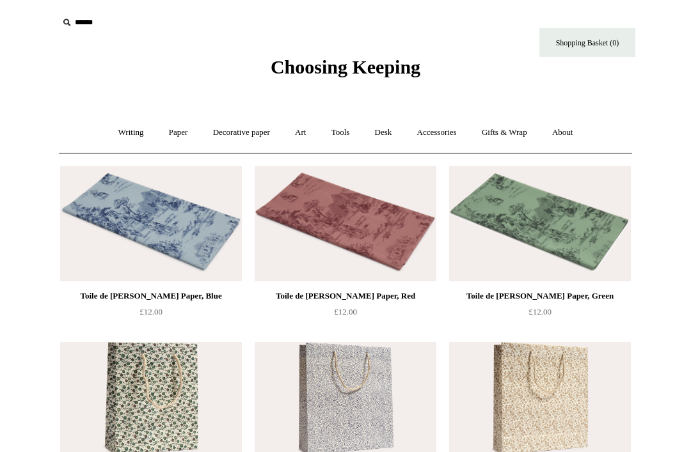
click at [128, 143] on link "Writing +" at bounding box center [131, 133] width 49 height 34
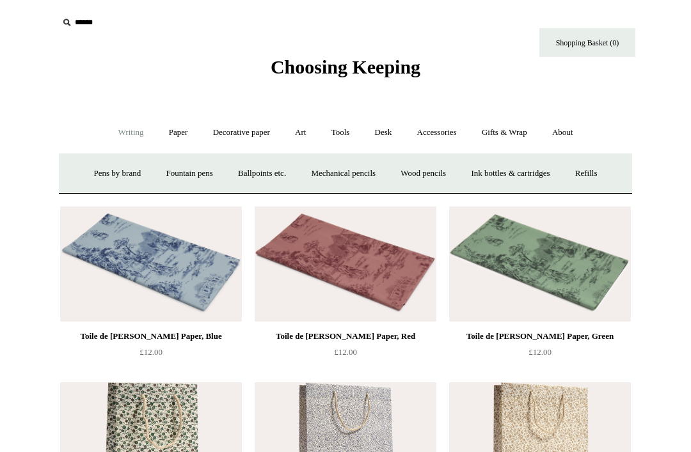
click at [255, 180] on link "Ballpoints etc. +" at bounding box center [261, 174] width 71 height 34
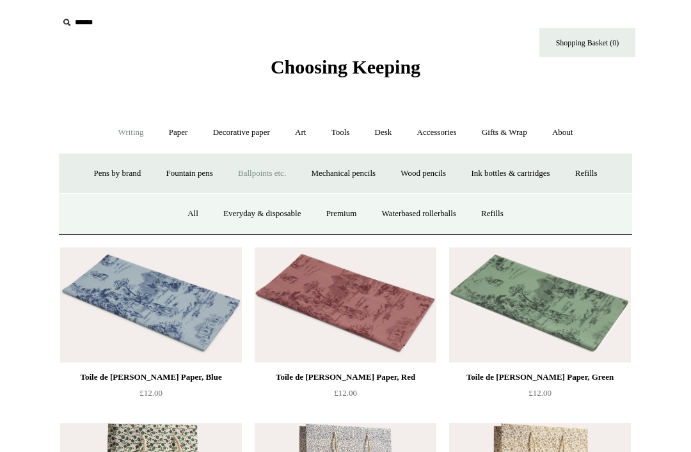
click at [228, 223] on link "Everyday & disposable" at bounding box center [262, 214] width 100 height 34
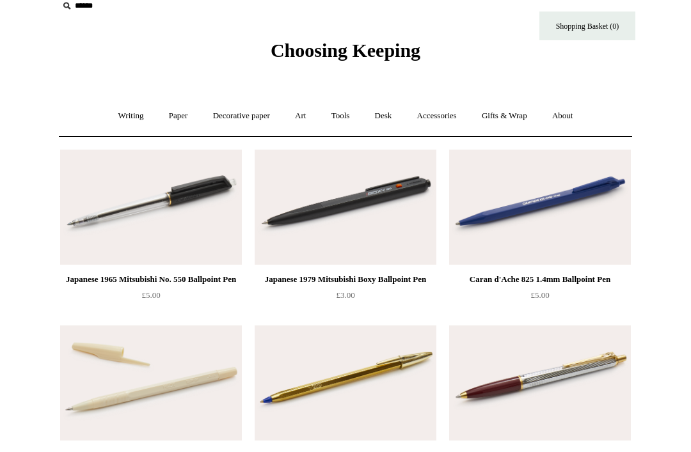
click at [124, 116] on link "Writing +" at bounding box center [131, 117] width 49 height 34
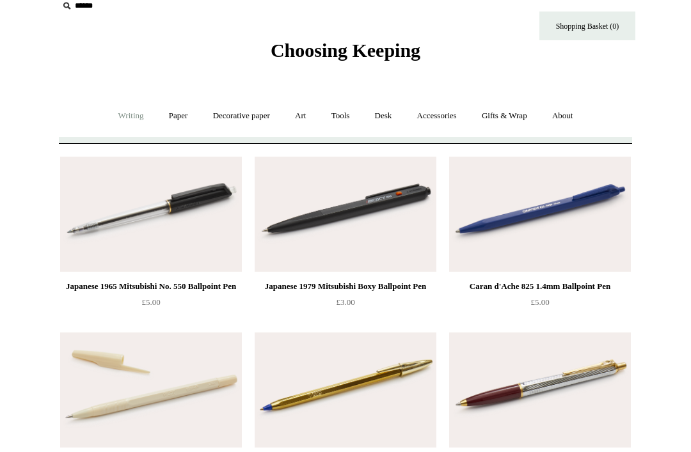
scroll to position [17, 0]
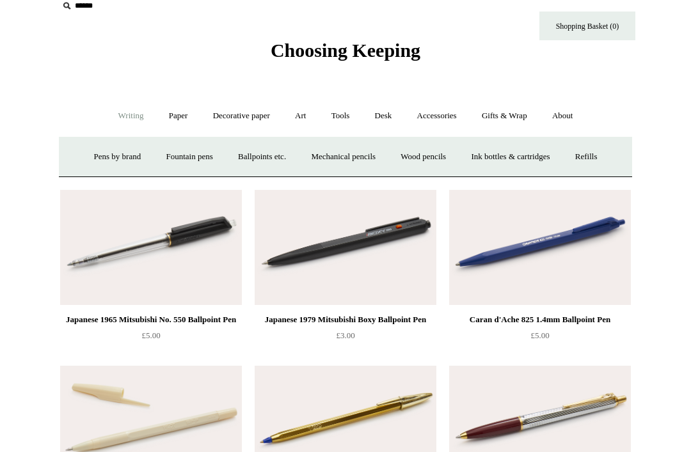
click at [321, 153] on link "Mechanical pencils +" at bounding box center [343, 157] width 88 height 34
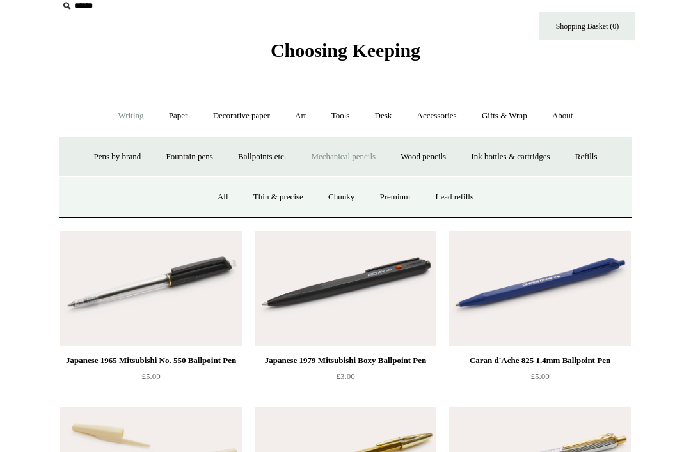
click at [215, 196] on link "All" at bounding box center [223, 197] width 34 height 34
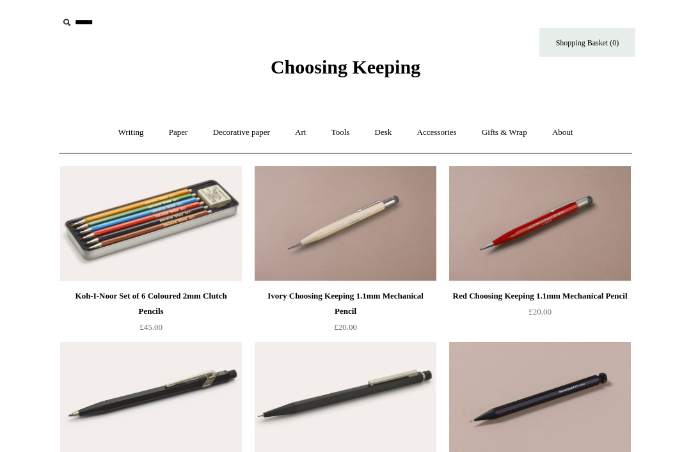
click at [127, 129] on link "Writing +" at bounding box center [131, 133] width 49 height 34
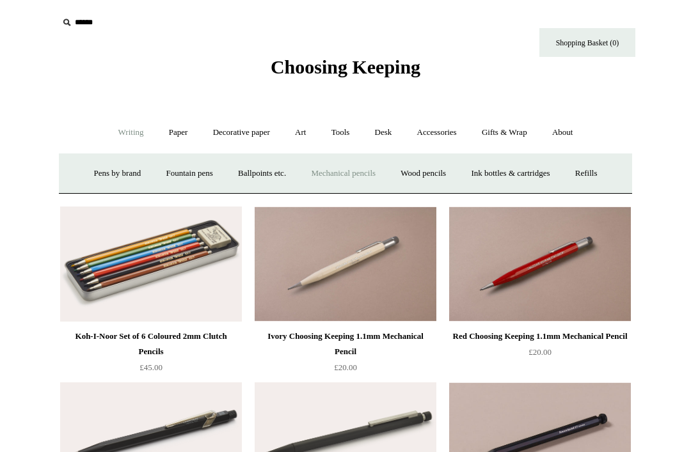
click at [485, 169] on link "Ink bottles & cartridges +" at bounding box center [510, 174] width 102 height 34
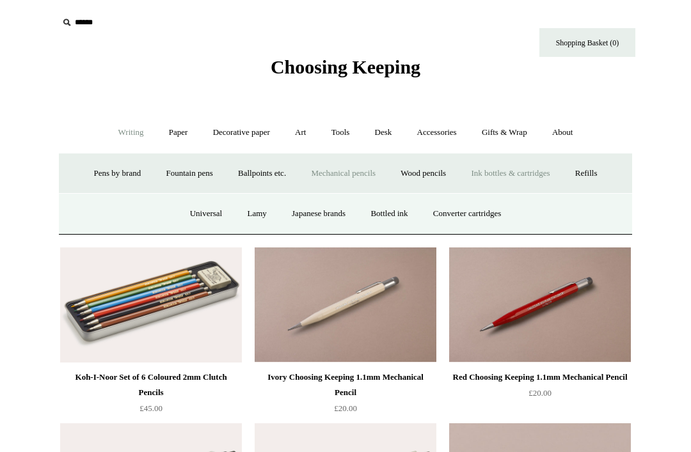
click at [200, 212] on link "Universal" at bounding box center [206, 214] width 56 height 34
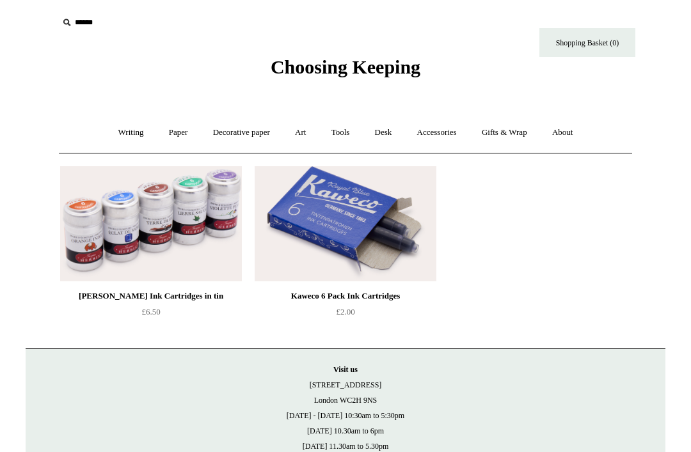
click at [116, 135] on link "Writing +" at bounding box center [131, 133] width 49 height 34
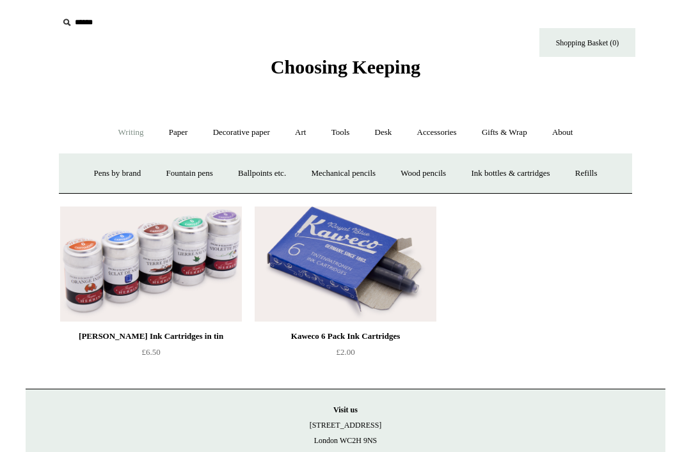
click at [599, 182] on link "Refills +" at bounding box center [585, 174] width 45 height 34
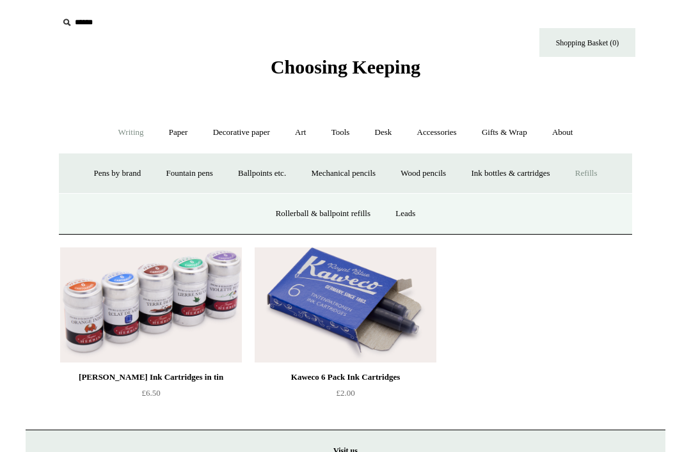
click at [516, 173] on link "Ink bottles & cartridges +" at bounding box center [510, 174] width 102 height 34
click at [383, 207] on link "Bottled ink" at bounding box center [389, 214] width 60 height 34
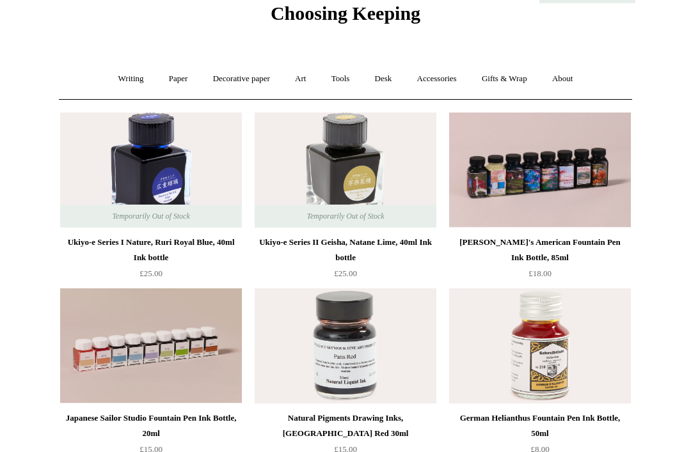
scroll to position [54, 0]
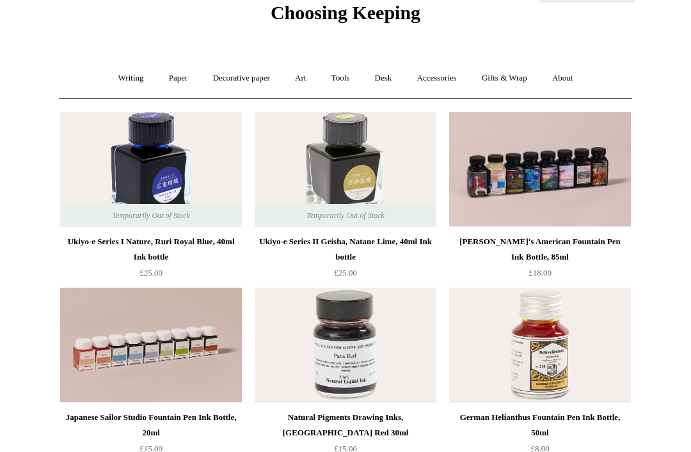
click at [116, 78] on link "Writing +" at bounding box center [131, 78] width 49 height 34
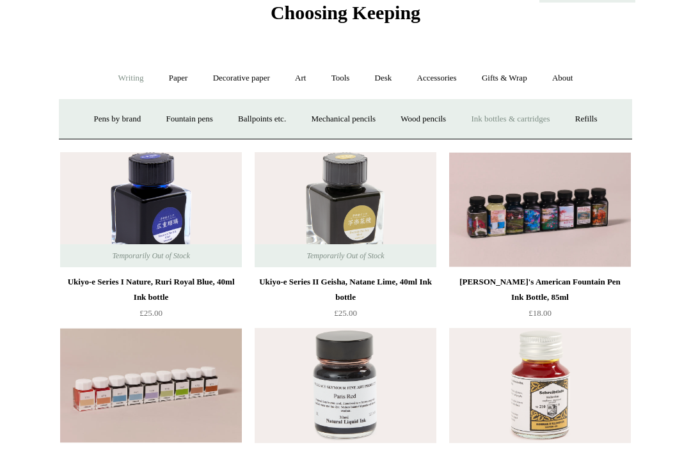
click at [165, 120] on link "Fountain pens +" at bounding box center [189, 119] width 70 height 34
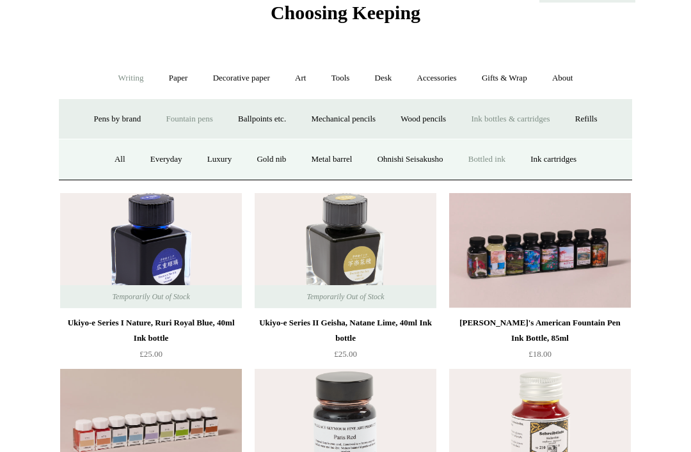
click at [393, 153] on link "Ohnishi Seisakusho" at bounding box center [410, 160] width 89 height 34
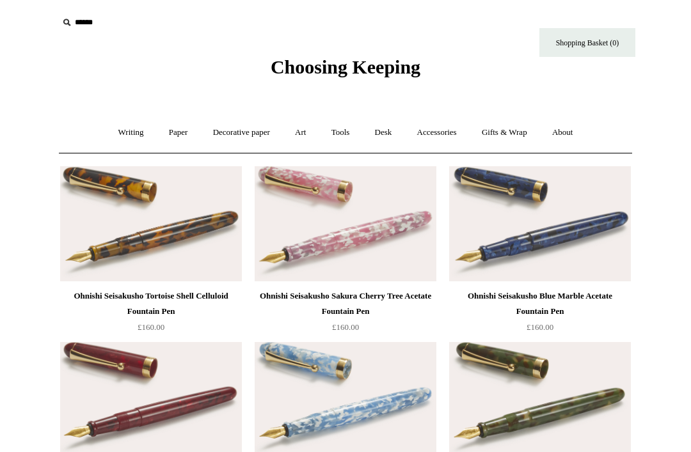
click at [111, 133] on link "Writing +" at bounding box center [131, 133] width 49 height 34
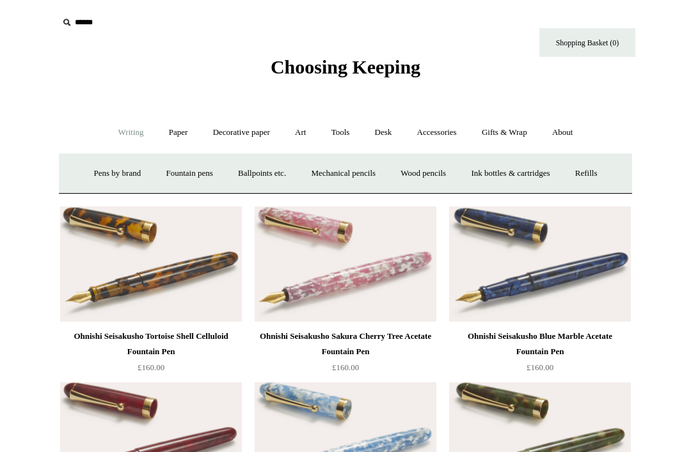
click at [160, 173] on link "Fountain pens +" at bounding box center [189, 174] width 70 height 34
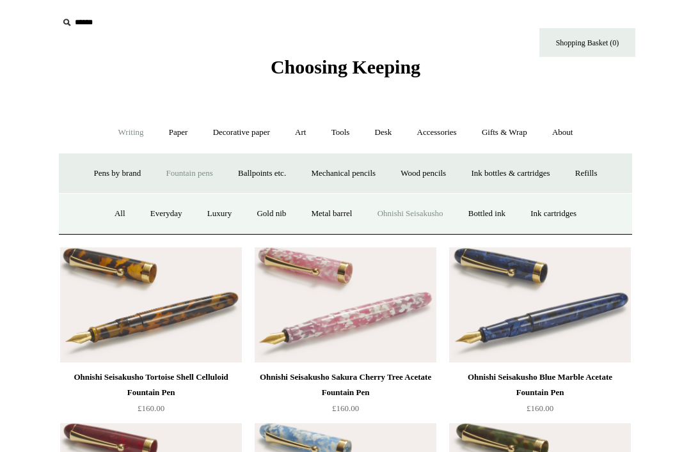
click at [322, 221] on link "Metal barrel" at bounding box center [332, 214] width 64 height 34
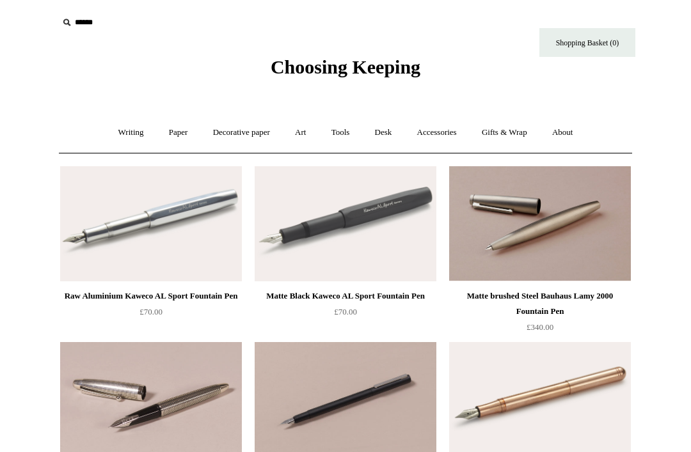
click at [126, 131] on link "Writing +" at bounding box center [131, 133] width 49 height 34
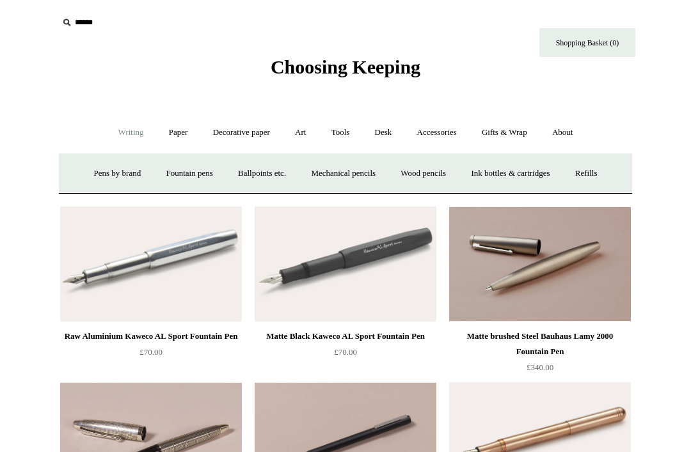
click at [173, 175] on link "Fountain pens +" at bounding box center [189, 174] width 70 height 34
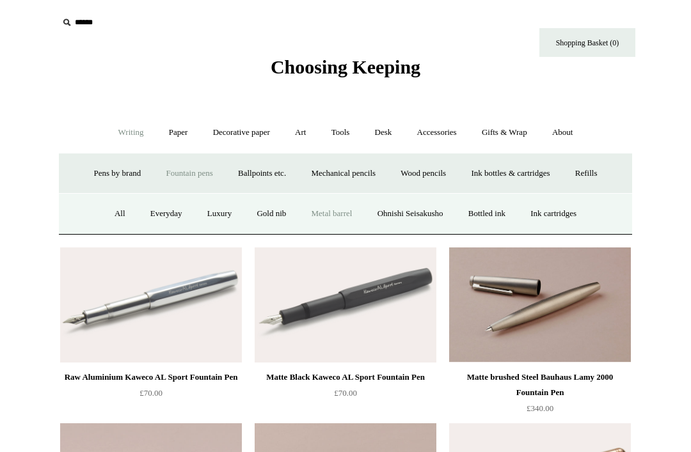
click at [255, 214] on link "Gold nib" at bounding box center [271, 214] width 52 height 34
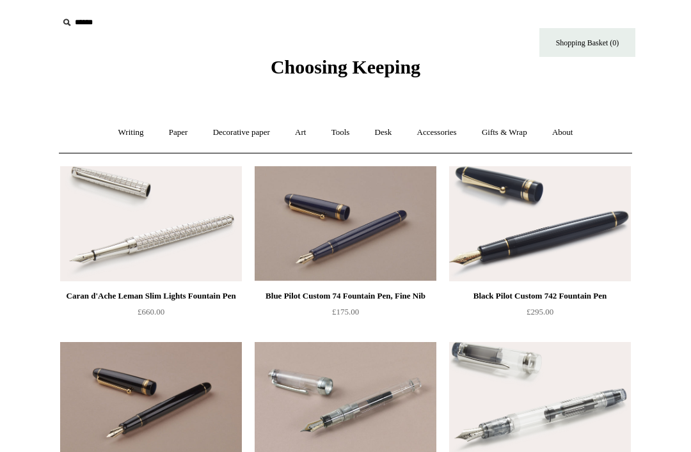
click at [93, 13] on input "text" at bounding box center [136, 23] width 157 height 24
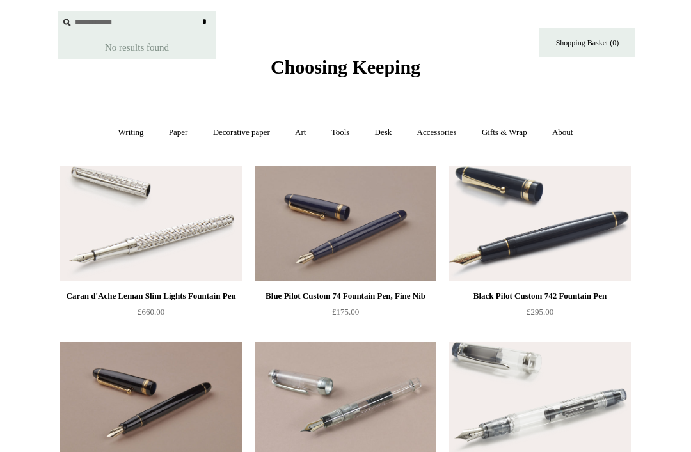
type input "**********"
click at [204, 22] on input "*" at bounding box center [204, 22] width 13 height 22
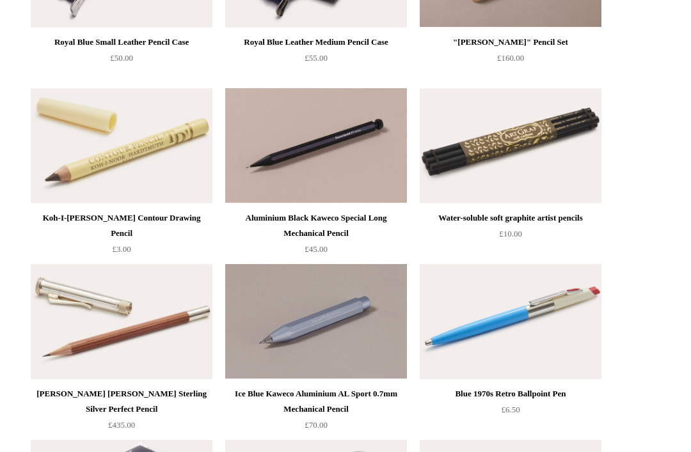
scroll to position [1005, 0]
